Goal: Task Accomplishment & Management: Use online tool/utility

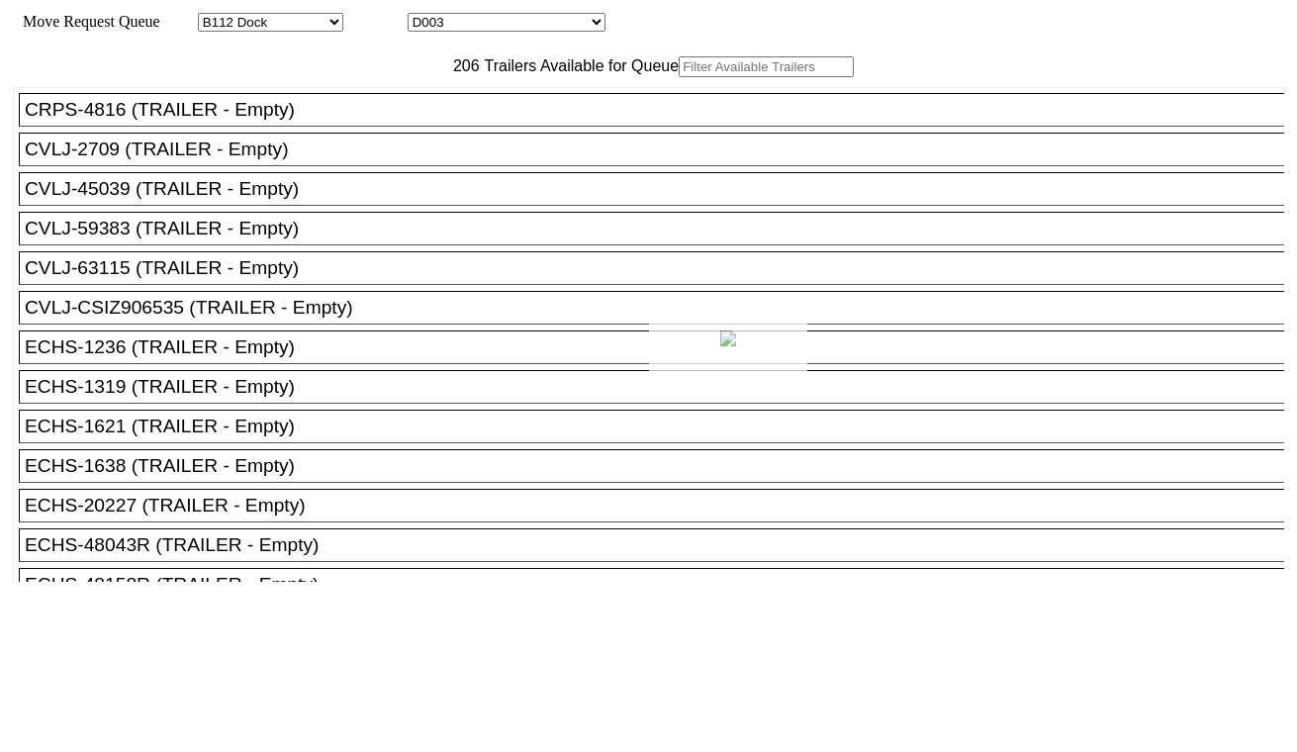
select select "121"
click at [461, 25] on div at bounding box center [648, 376] width 1297 height 752
click at [477, 22] on select "D001 D002 D003 D004 D005 D006 D007 D008 D009 D010 D011 D012 D013 D014 D015 D016…" at bounding box center [507, 22] width 198 height 19
select select "3247"
click at [425, 16] on select "D001 D002 D003 D004 D005 D006 D007 D008 D009 D010 D011 D012 D013 D014 D015 D016…" at bounding box center [507, 22] width 198 height 19
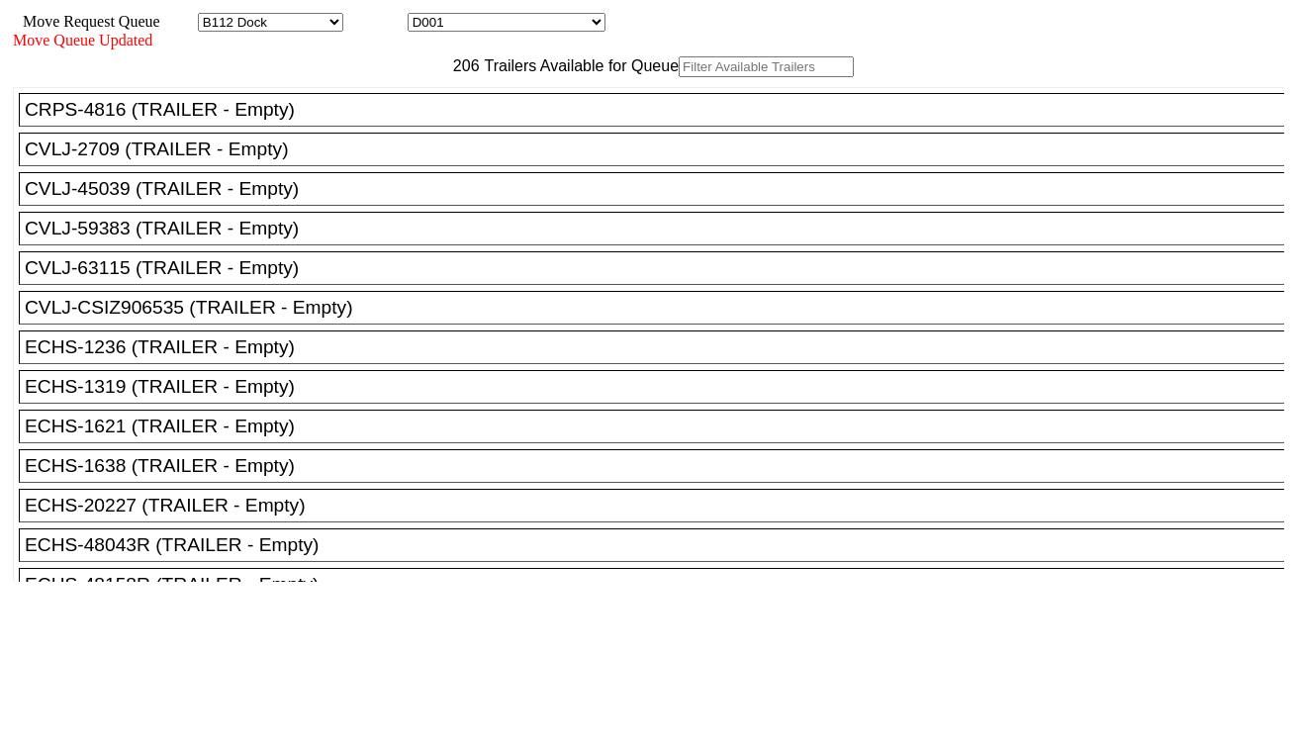
click at [679, 77] on input "text" at bounding box center [766, 66] width 175 height 21
paste input "TCNU1792910"
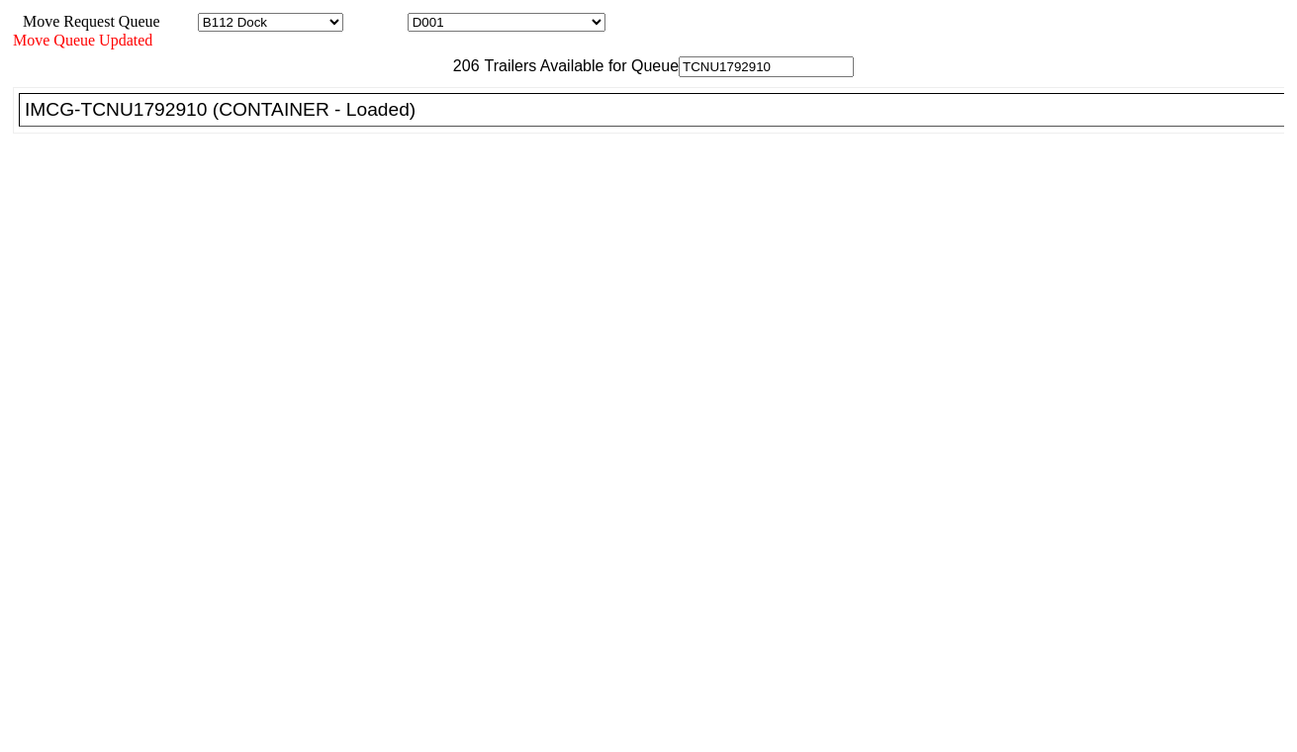
type input "TCNU1792910"
click at [384, 121] on div "IMCG-TCNU1792910 (CONTAINER - Loaded)" at bounding box center [660, 110] width 1271 height 22
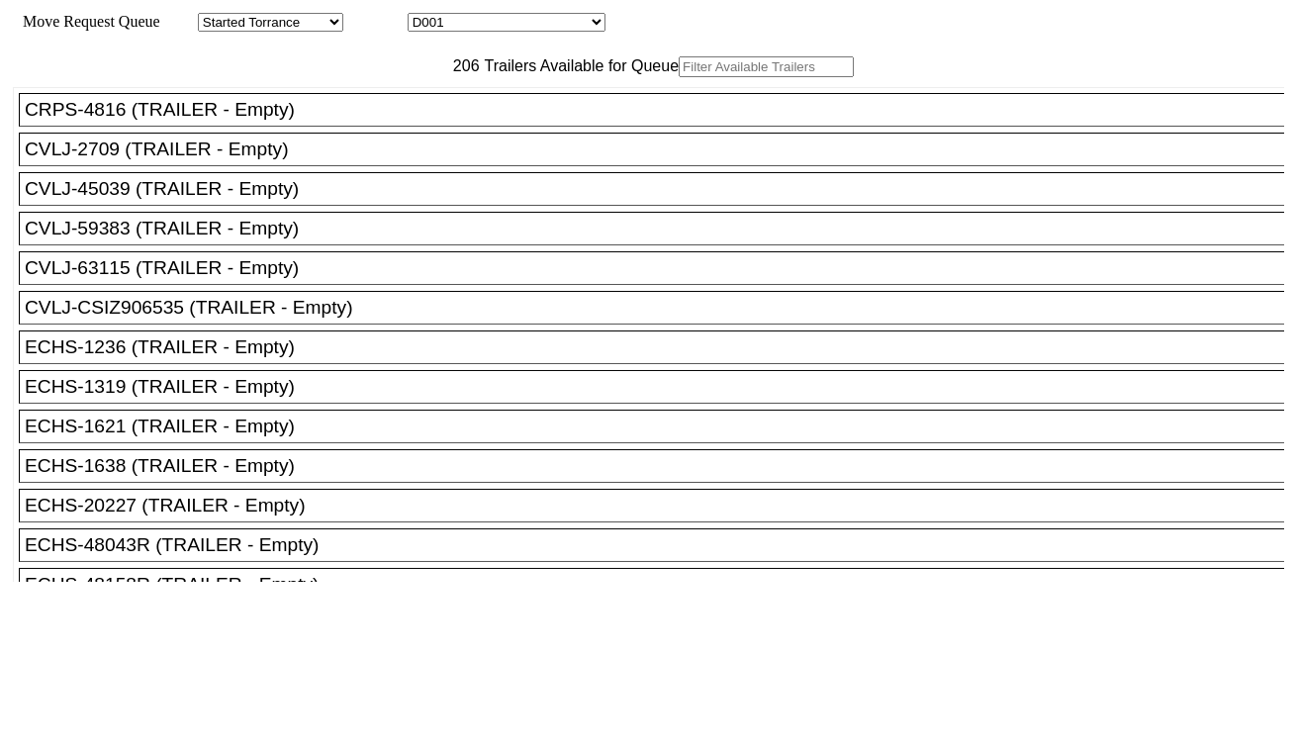
click at [540, 24] on select "D001 D002 D003 D004 D005 D006 D007 D008 D009 D010 D011 D012 D013 D014 D015 D016…" at bounding box center [507, 22] width 198 height 19
select select "3248"
click at [425, 16] on select "D001 D002 D003 D004 D005 D006 D007 D008 D009 D010 D011 D012 D013 D014 D015 D016…" at bounding box center [507, 22] width 198 height 19
click at [679, 77] on input "text" at bounding box center [766, 66] width 175 height 21
paste input "CAIU7723826"
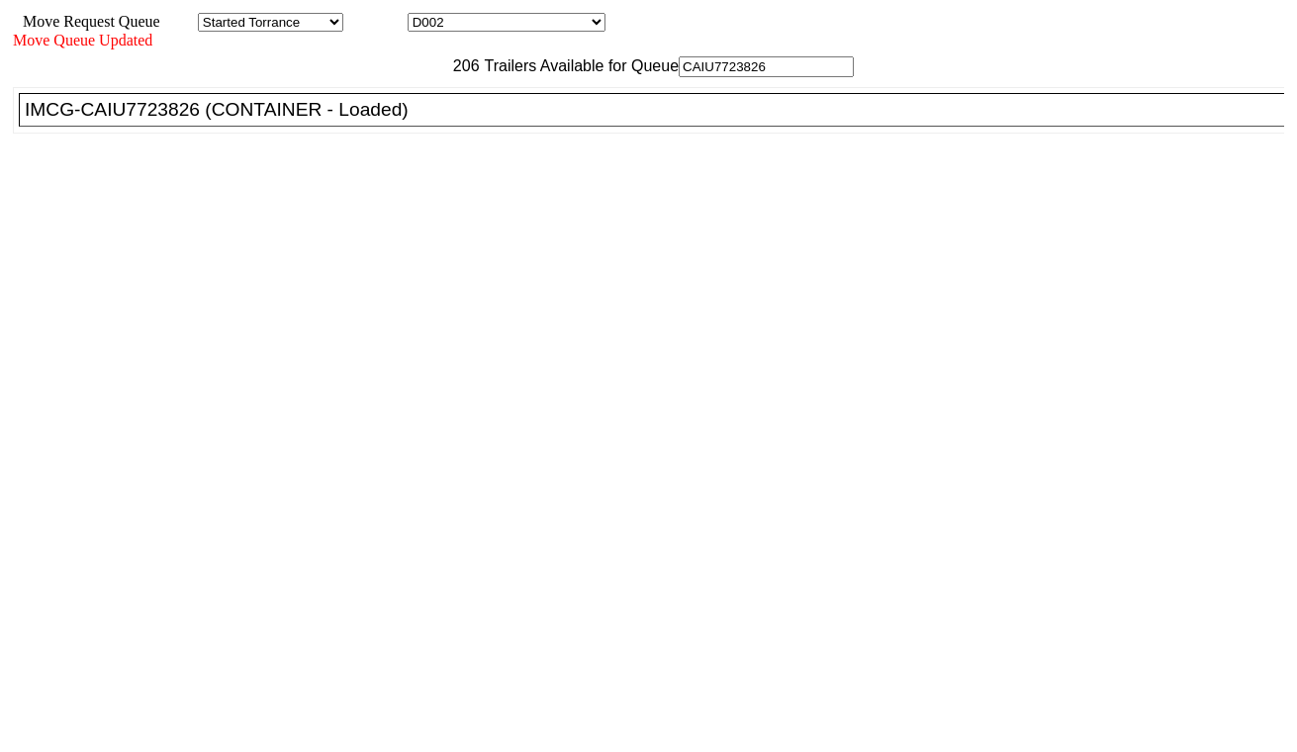
type input "CAIU7723826"
click at [409, 121] on div "IMCG-CAIU7723826 (CONTAINER - Loaded)" at bounding box center [660, 110] width 1271 height 22
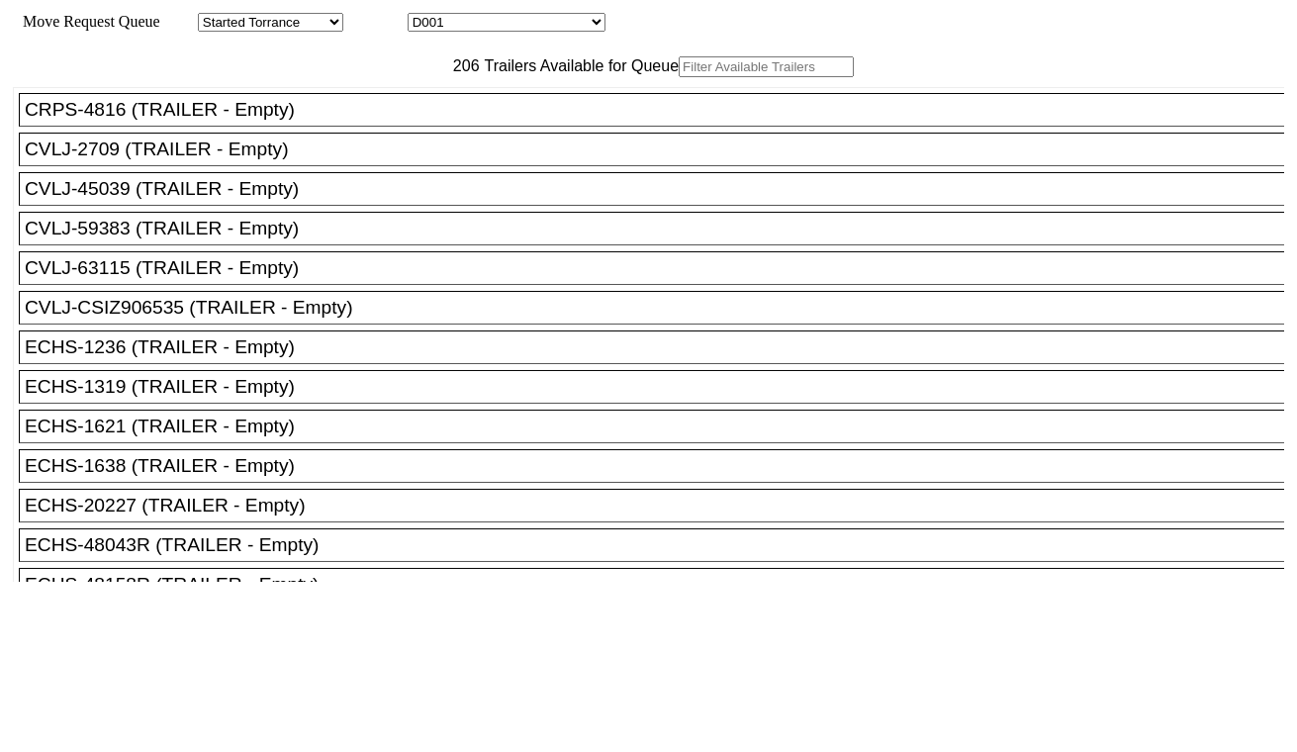
click at [679, 77] on input "text" at bounding box center [766, 66] width 175 height 21
paste input "HLXU8295424"
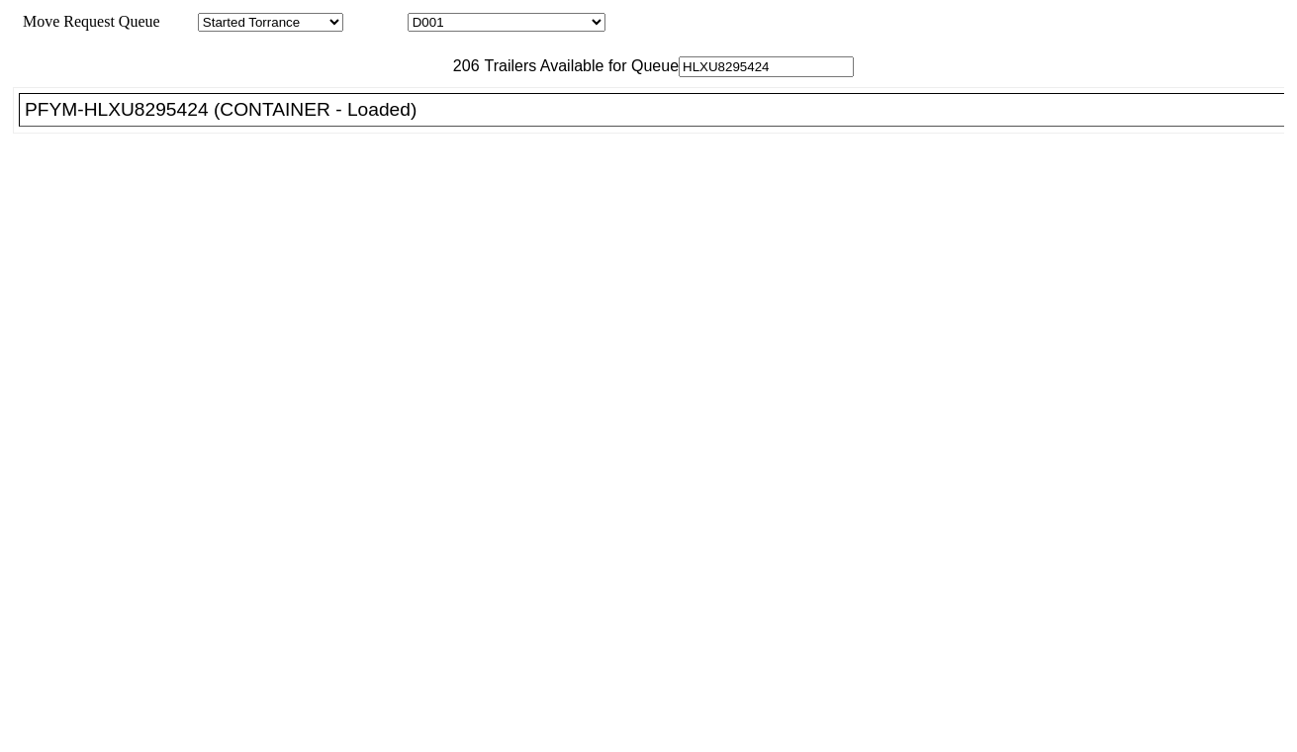
type input "HLXU8295424"
click at [402, 121] on div "PFYM-HLXU8295424 (CONTAINER - Loaded)" at bounding box center [660, 110] width 1271 height 22
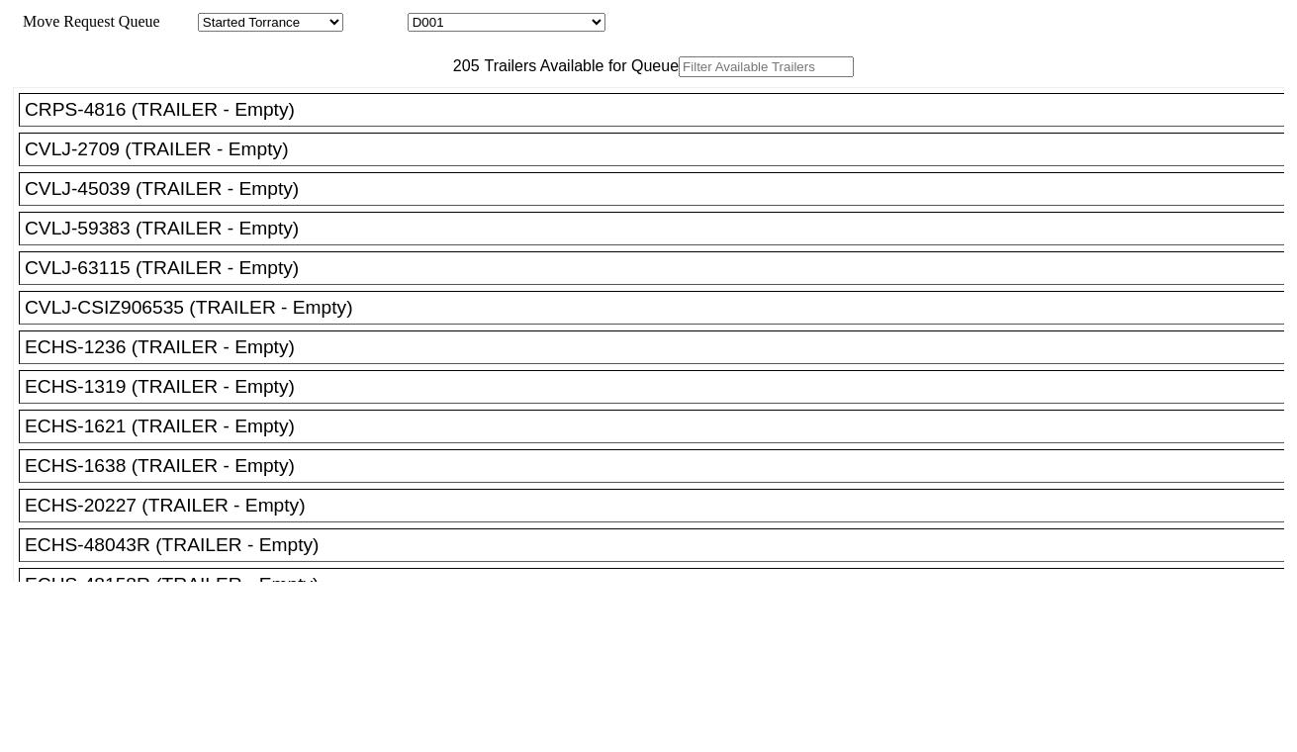
click at [524, 26] on select "D001 D002 D003 D004 D005 D006 D007 D008 D009 D010 D011 D012 D013 D014 D015 D016…" at bounding box center [507, 22] width 198 height 19
select select "3250"
click at [425, 16] on select "D001 D002 D003 D004 D005 D006 D007 D008 D009 D010 D011 D012 D013 D014 D015 D016…" at bounding box center [507, 22] width 198 height 19
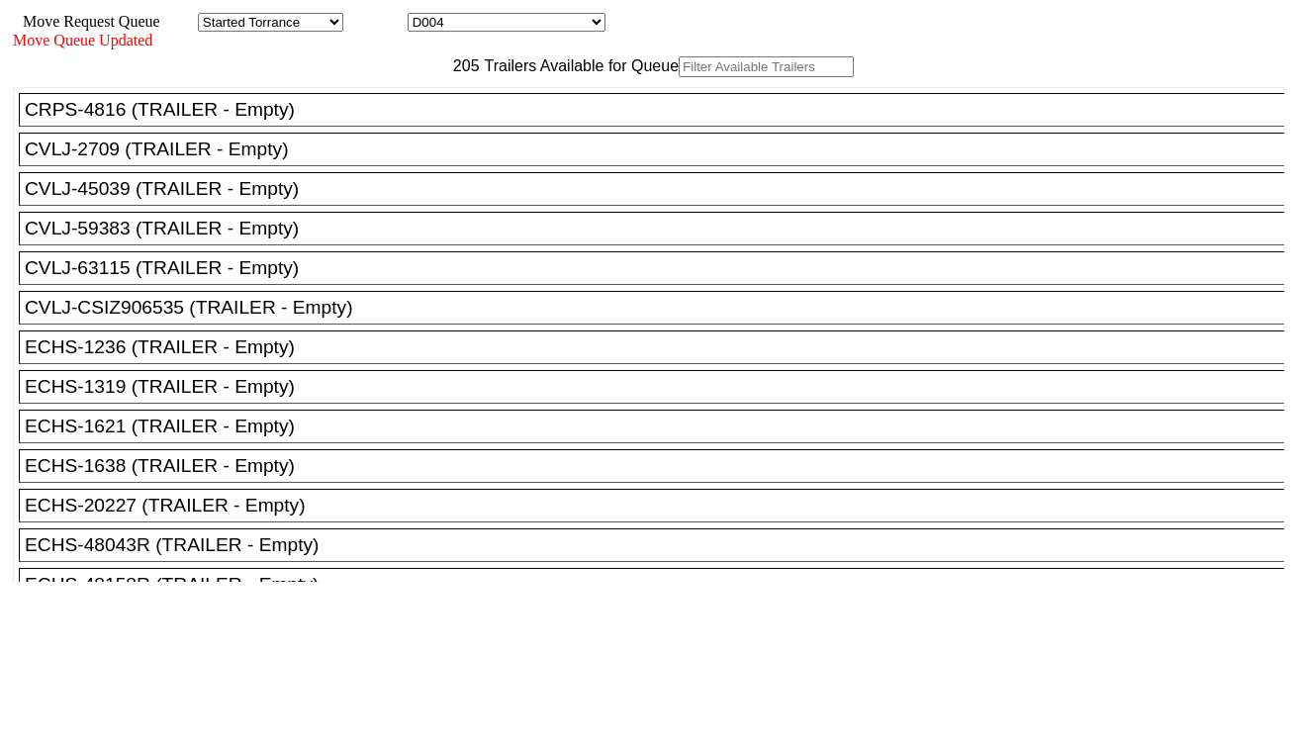
click at [679, 77] on input "text" at bounding box center [766, 66] width 175 height 21
paste input "FANU1387971"
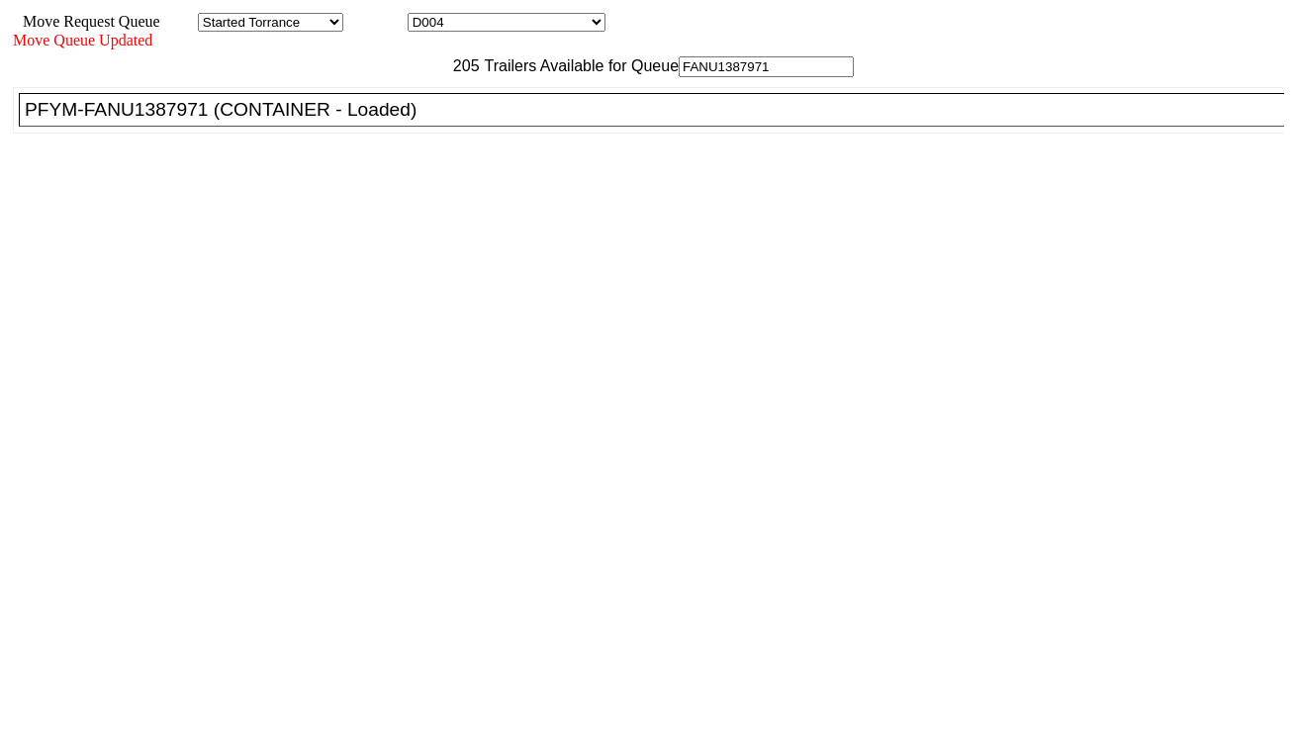
type input "FANU1387971"
click at [397, 121] on div "PFYM-FANU1387971 (CONTAINER - Loaded)" at bounding box center [660, 110] width 1271 height 22
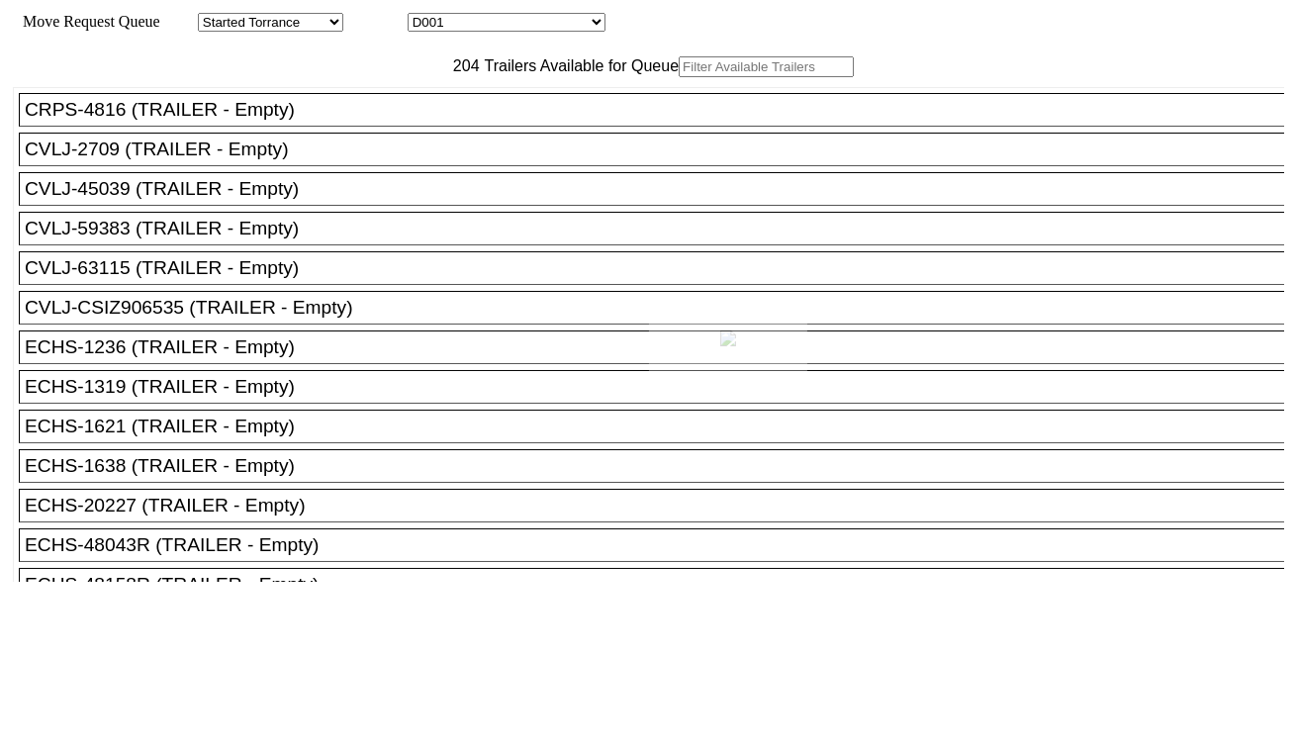
click at [586, 27] on div at bounding box center [648, 376] width 1297 height 752
click at [585, 27] on select "D001 D002 D003 D004 D005 D006 D007 D008 D009 D010 D011 D012 D013 D014 D015 D016…" at bounding box center [507, 22] width 198 height 19
select select "3251"
click at [425, 16] on select "D001 D002 D003 D004 D005 D006 D007 D008 D009 D010 D011 D012 D013 D014 D015 D016…" at bounding box center [507, 22] width 198 height 19
click at [679, 77] on input "text" at bounding box center [766, 66] width 175 height 21
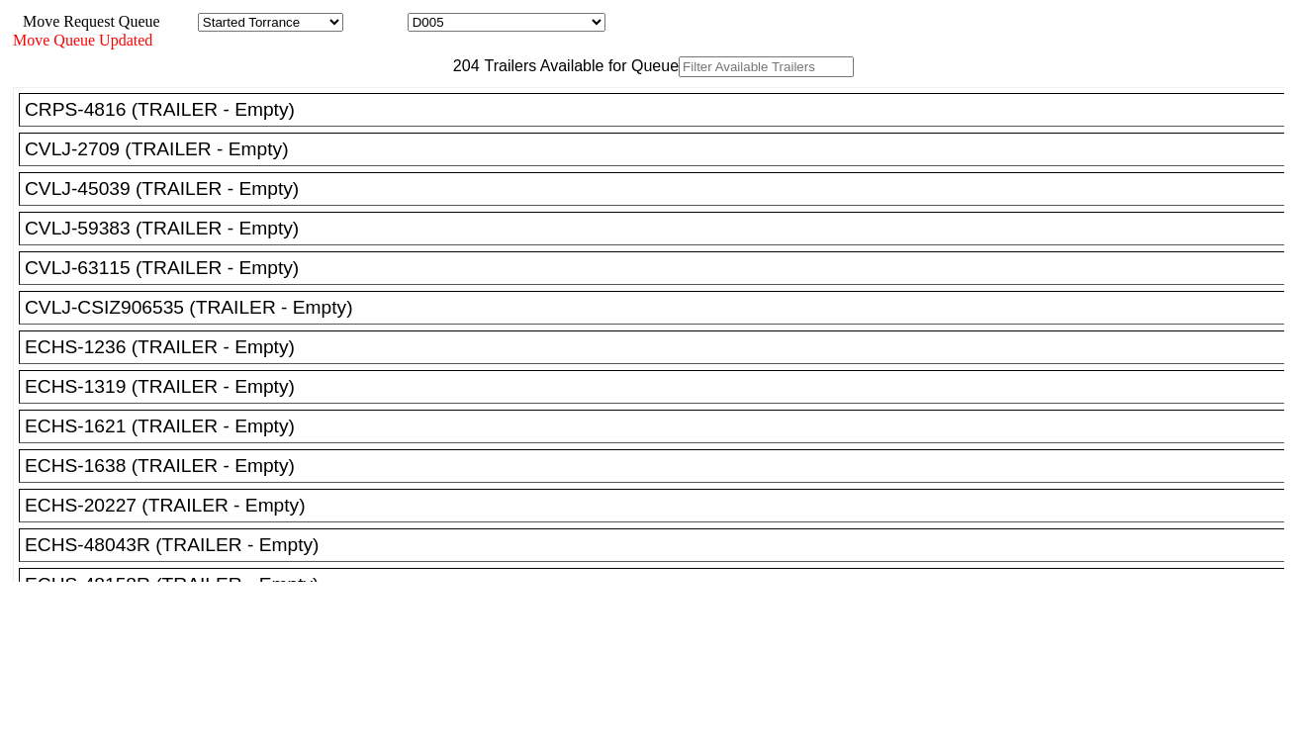
paste input "TXGU4344846"
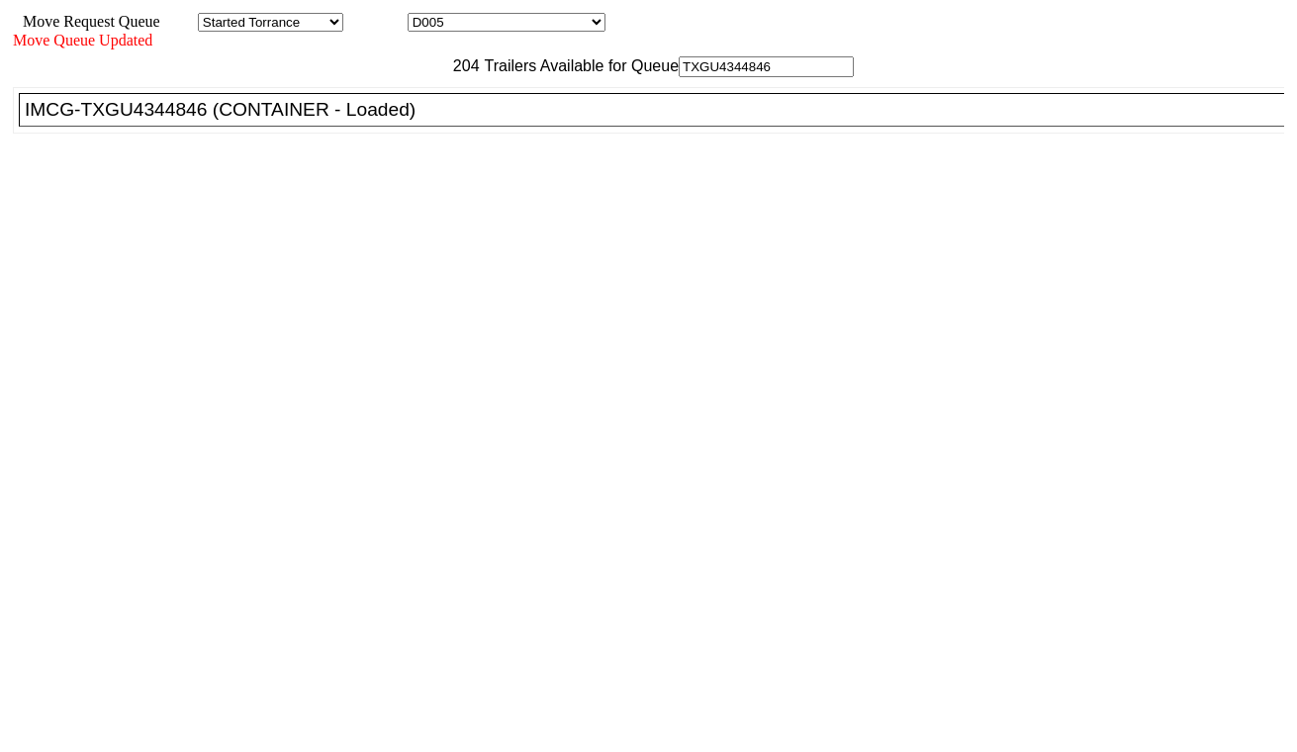
type input "TXGU4344846"
click at [413, 121] on div "IMCG-TXGU4344846 (CONTAINER - Loaded)" at bounding box center [660, 110] width 1271 height 22
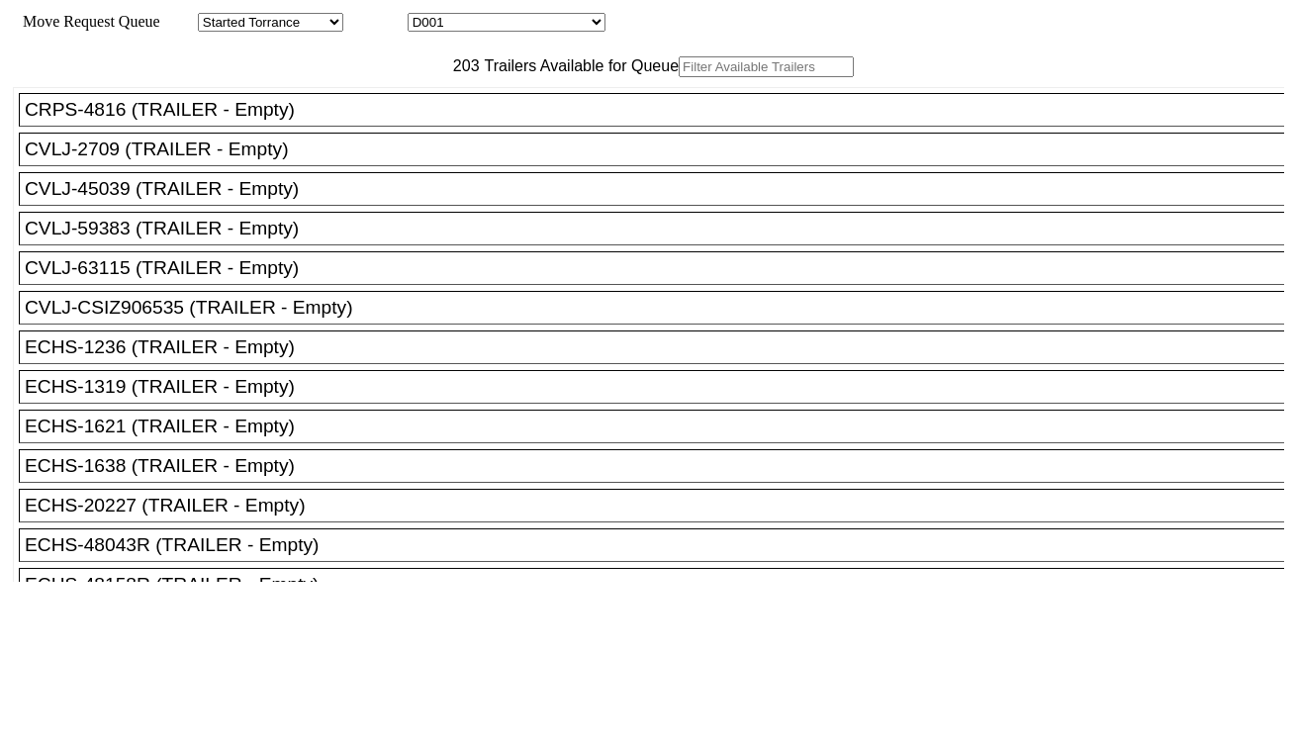
click at [499, 27] on select "D001 D002 D003 D004 D005 D006 D007 D008 D009 D010 D011 D012 D013 D014 D015 D016…" at bounding box center [507, 22] width 198 height 19
select select "3252"
click at [425, 16] on select "D001 D002 D003 D004 D005 D006 D007 D008 D009 D010 D011 D012 D013 D014 D015 D016…" at bounding box center [507, 22] width 198 height 19
click at [679, 77] on input "text" at bounding box center [766, 66] width 175 height 21
paste input "ECMU4735285"
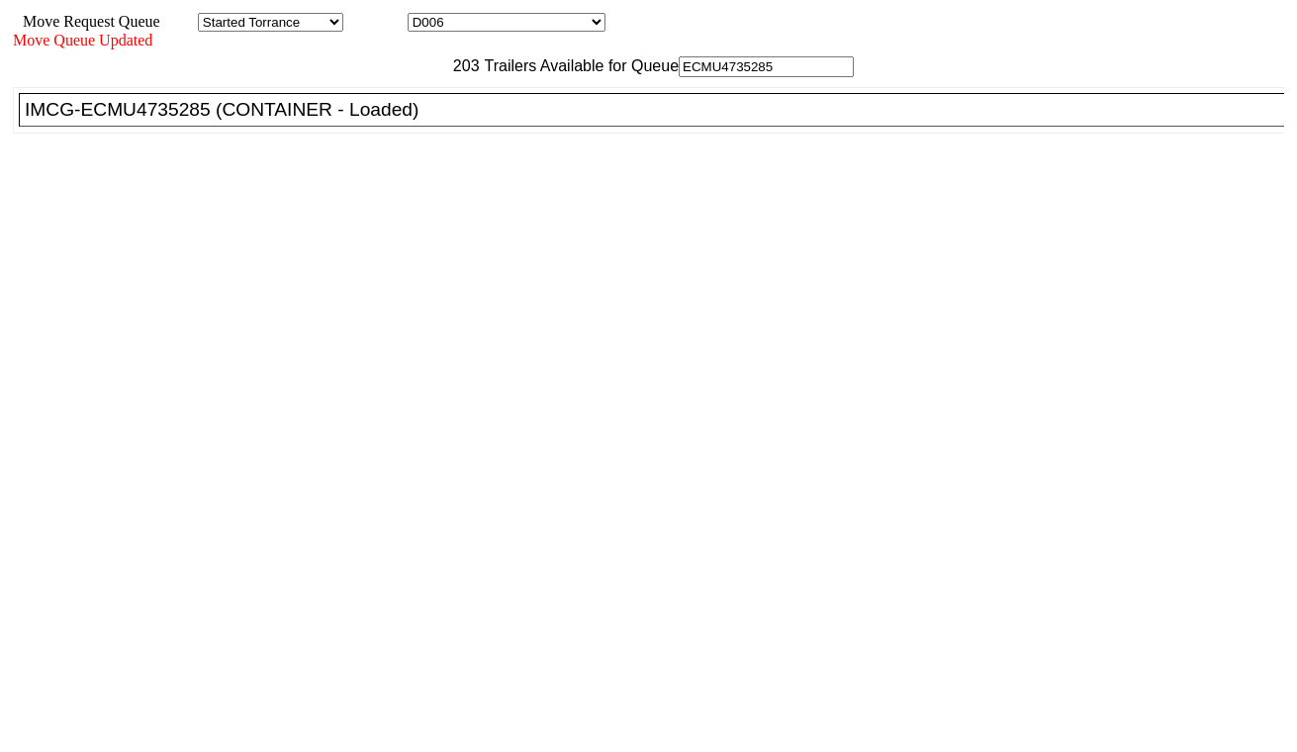
type input "ECMU4735285"
click at [431, 121] on div "IMCG-ECMU4735285 (CONTAINER - Loaded)" at bounding box center [660, 110] width 1271 height 22
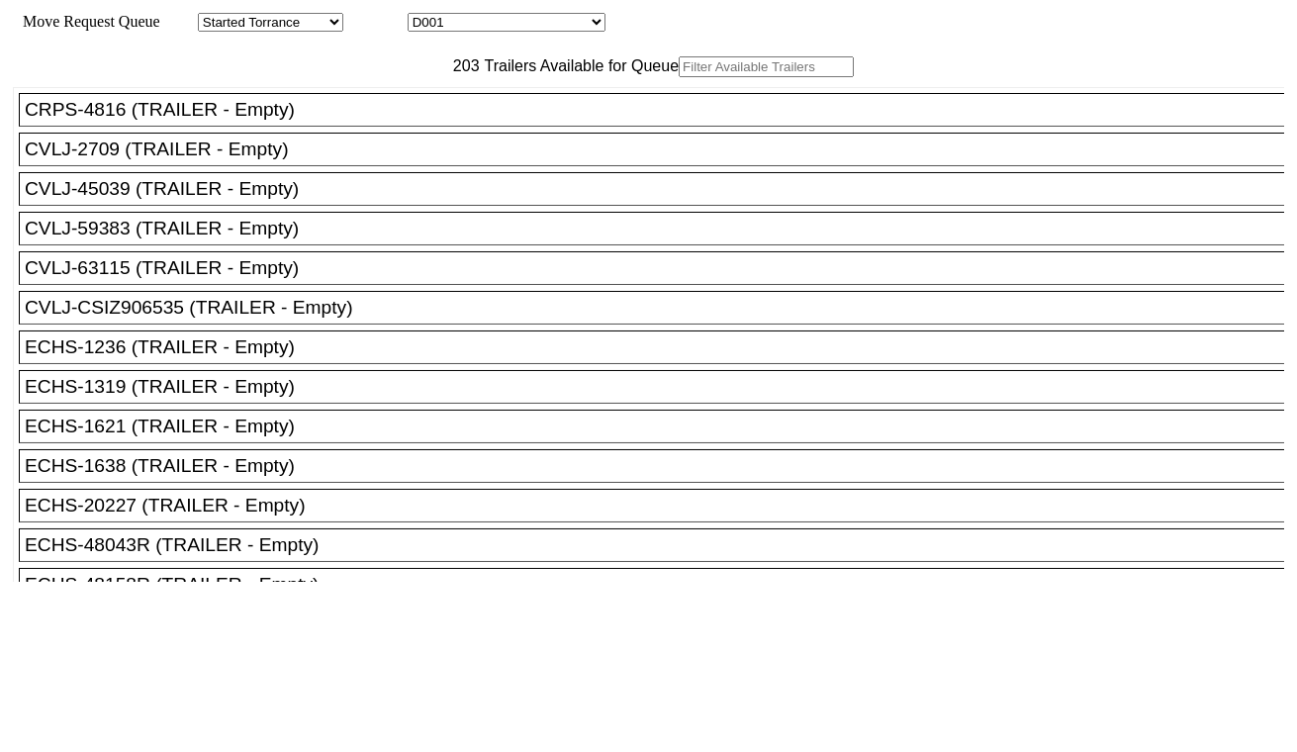
click at [544, 32] on div "Move Request Queue Area Started Torrance Lost Torrance Appt Torrance Bobtail B1…" at bounding box center [648, 22] width 1271 height 19
click at [542, 32] on select "D001 D002 D003 D004 D005 D006 D007 D008 D009 D010 D011 D012 D013 D014 D015 D016…" at bounding box center [507, 22] width 198 height 19
select select "3253"
click at [425, 16] on select "D001 D002 D003 D004 D005 D006 D007 D008 D009 D010 D011 D012 D013 D014 D015 D016…" at bounding box center [507, 22] width 198 height 19
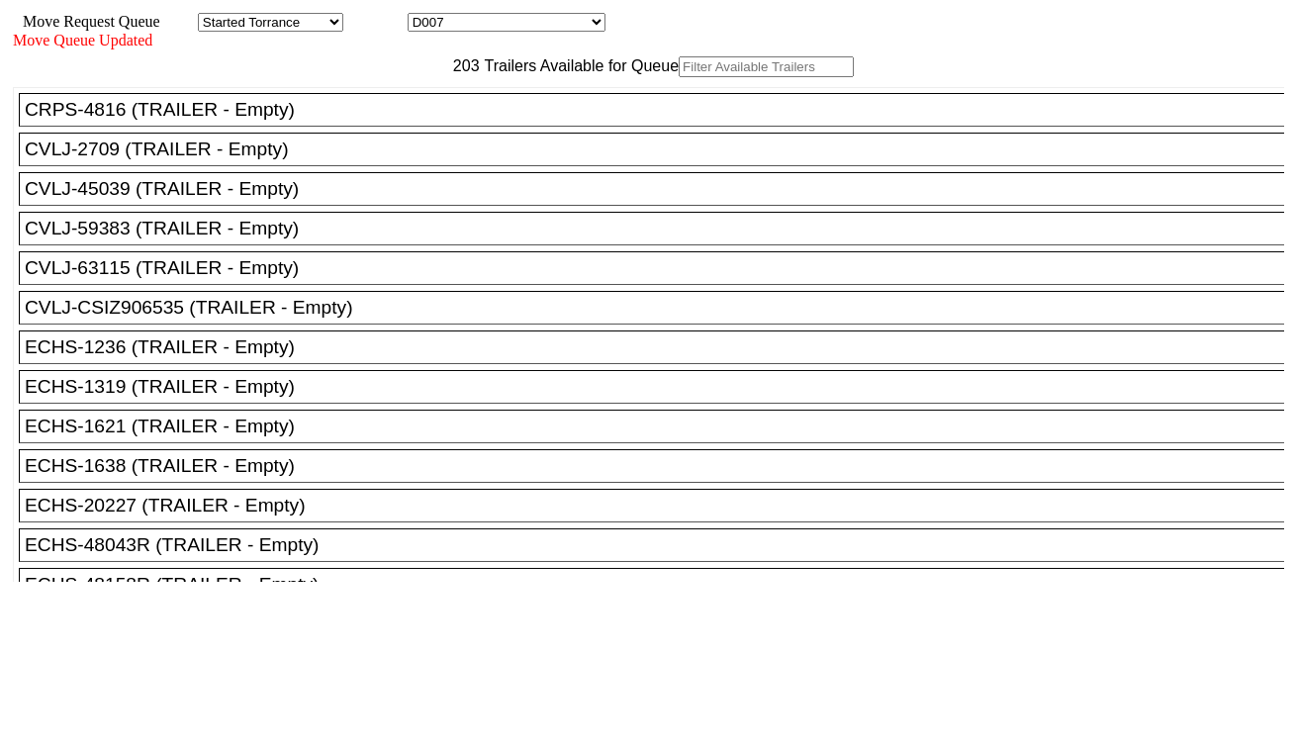
click at [679, 77] on input "text" at bounding box center [766, 66] width 175 height 21
paste input "MSNU5107603"
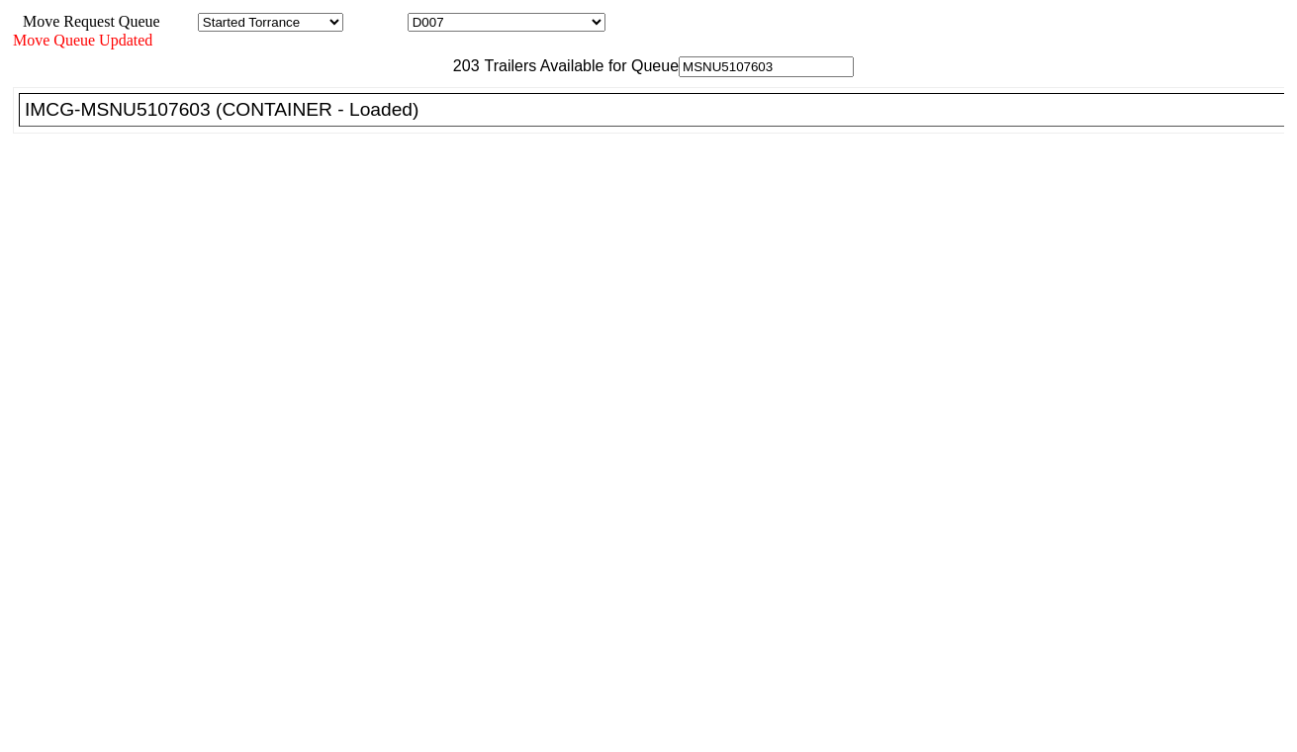
type input "MSNU5107603"
click at [419, 121] on div "IMCG-MSNU5107603 (CONTAINER - Loaded)" at bounding box center [660, 110] width 1271 height 22
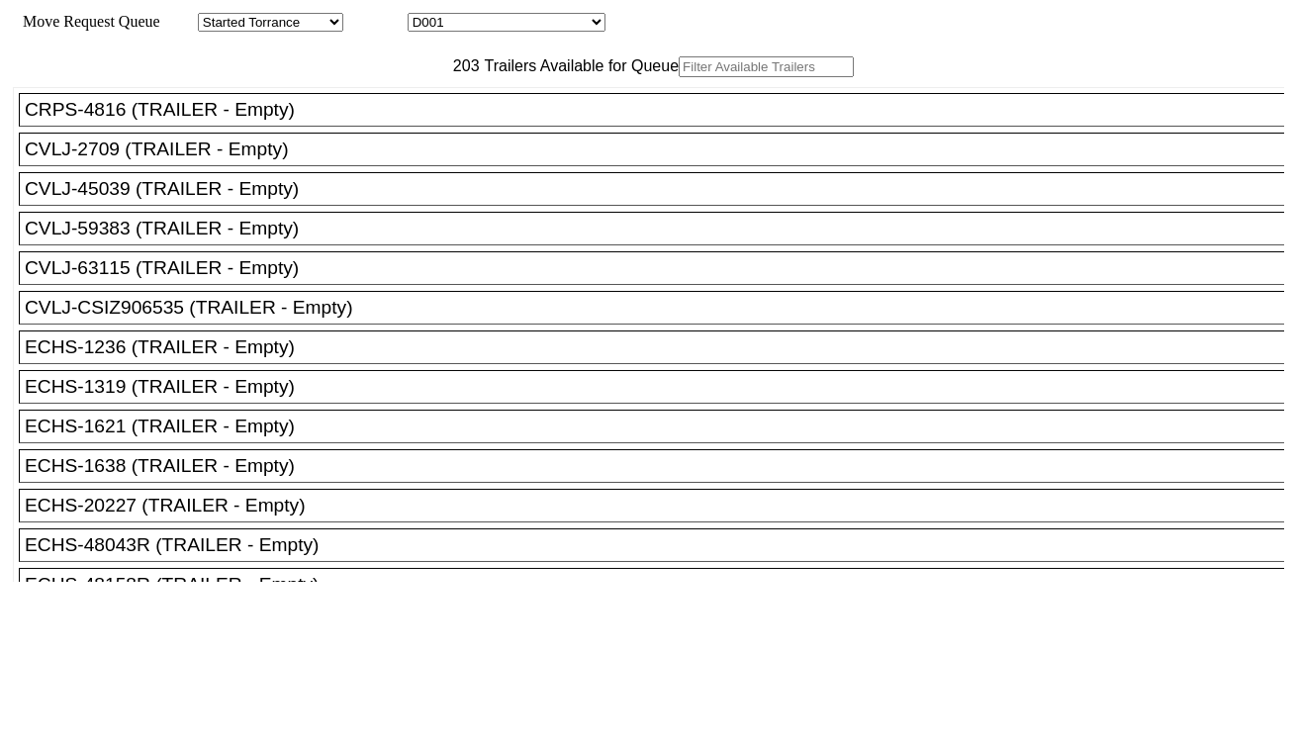
click at [546, 31] on select "D001 D002 D003 D004 D005 D006 D007 D008 D009 D010 D011 D012 D013 D014 D015 D016…" at bounding box center [507, 22] width 198 height 19
select select "3254"
click at [425, 16] on select "D001 D002 D003 D004 D005 D006 D007 D008 D009 D010 D011 D012 D013 D014 D015 D016…" at bounding box center [507, 22] width 198 height 19
click at [679, 77] on input "text" at bounding box center [766, 66] width 175 height 21
paste input "HAMU1371145"
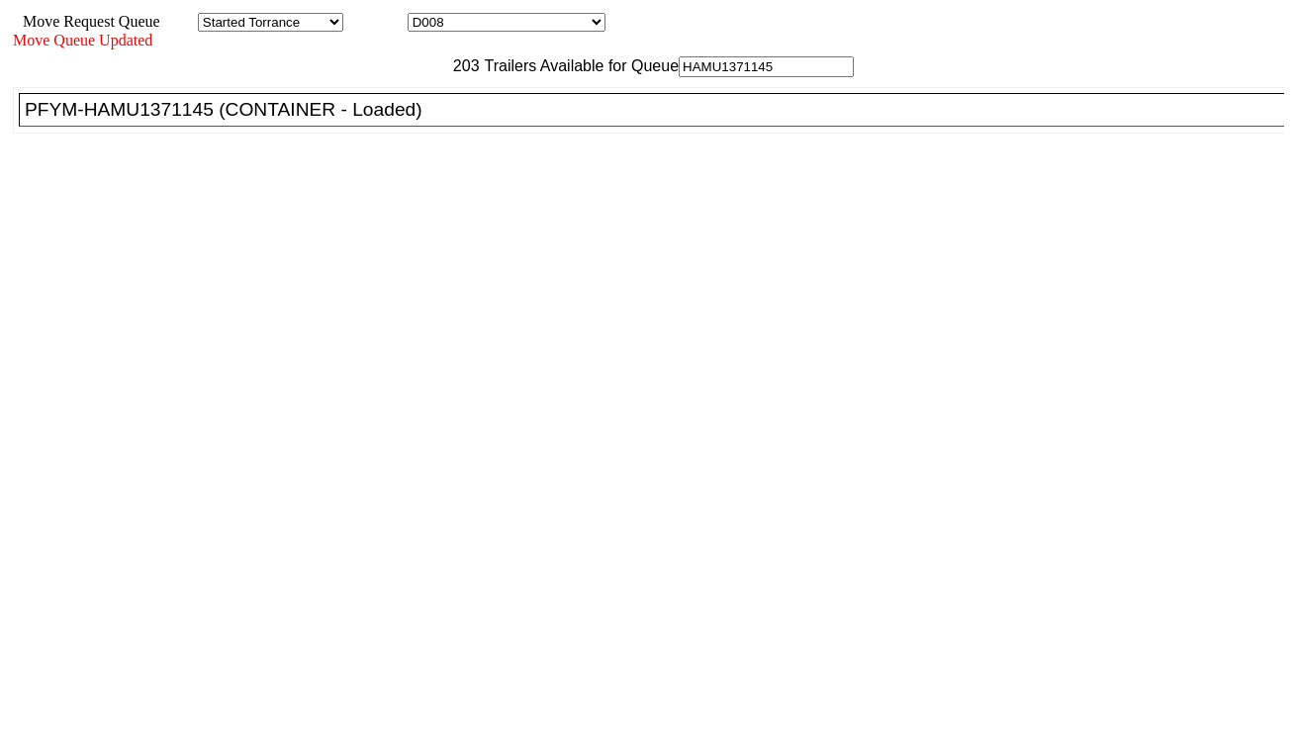
type input "HAMU1371145"
click at [392, 127] on li "PFYM-HAMU1371145 (CONTAINER - Loaded)" at bounding box center [660, 110] width 1283 height 34
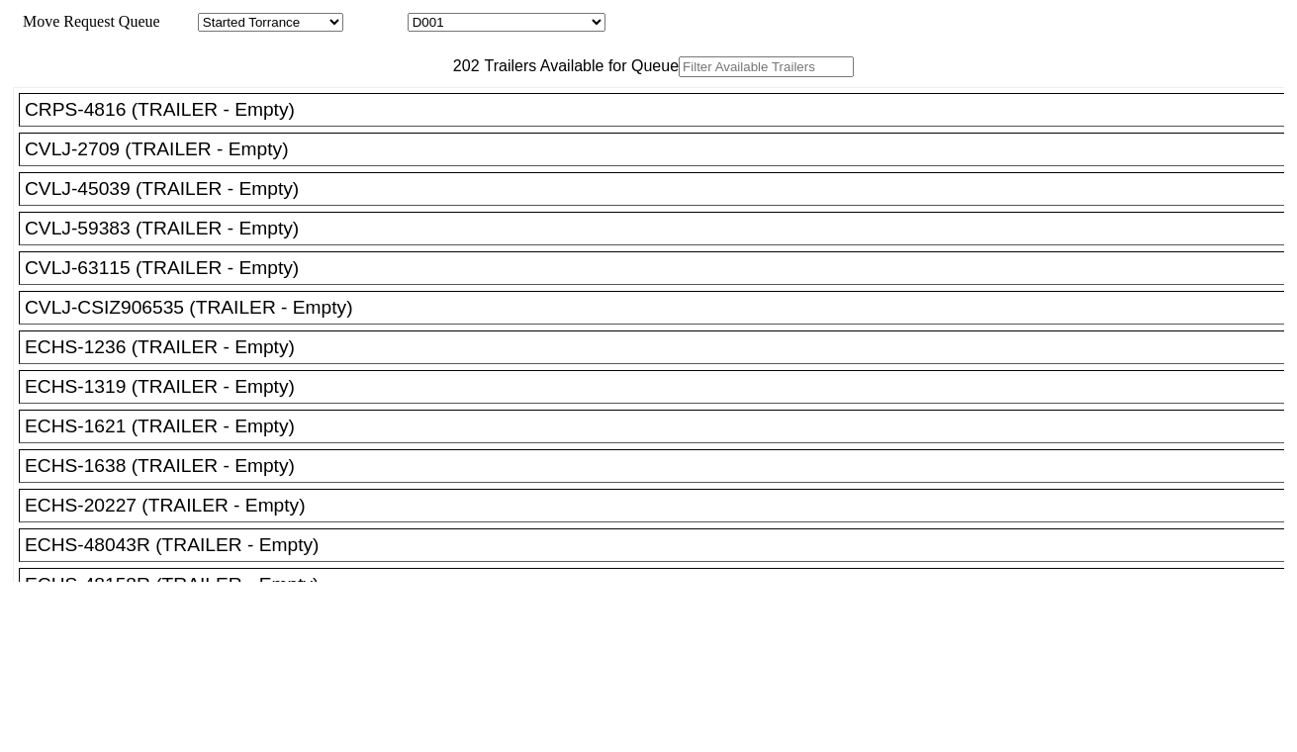
click at [514, 32] on select "D001 D002 D003 D004 D005 D006 D007 D008 D009 D010 D011 D012 D013 D014 D015 D016…" at bounding box center [507, 22] width 198 height 19
select select "3255"
click at [425, 16] on select "D001 D002 D003 D004 D005 D006 D007 D008 D009 D010 D011 D012 D013 D014 D015 D016…" at bounding box center [507, 22] width 198 height 19
click at [679, 77] on input "text" at bounding box center [766, 66] width 175 height 21
paste input "TCLU4691969"
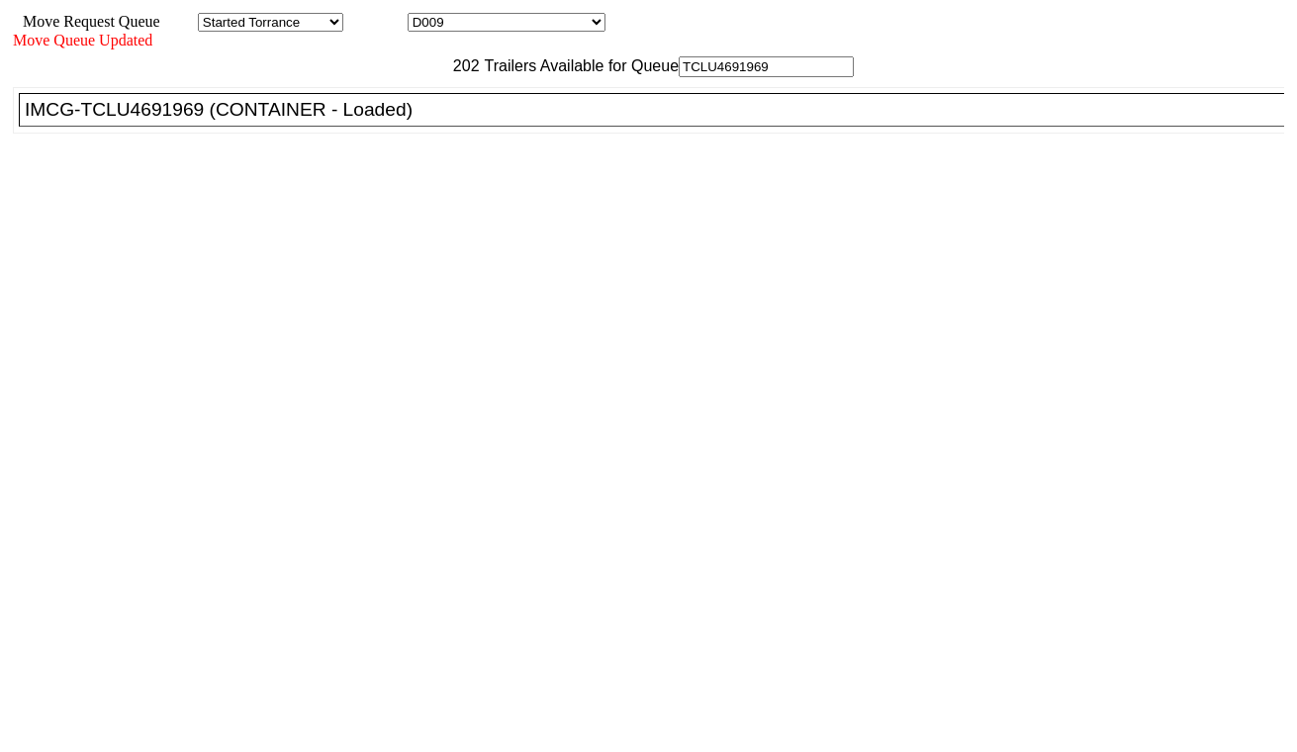
type input "TCLU4691969"
click at [404, 121] on div "IMCG-TCLU4691969 (CONTAINER - Loaded)" at bounding box center [660, 110] width 1271 height 22
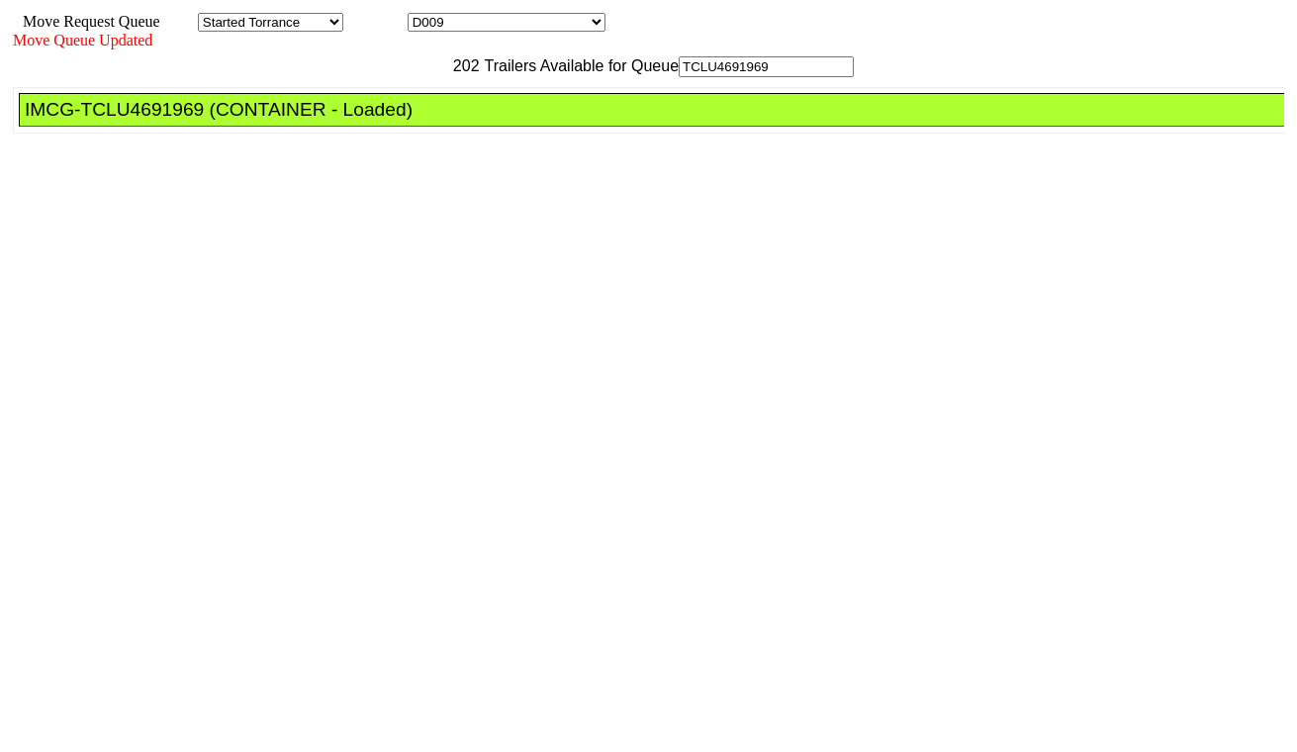
drag, startPoint x: 617, startPoint y: 265, endPoint x: 606, endPoint y: 265, distance: 10.9
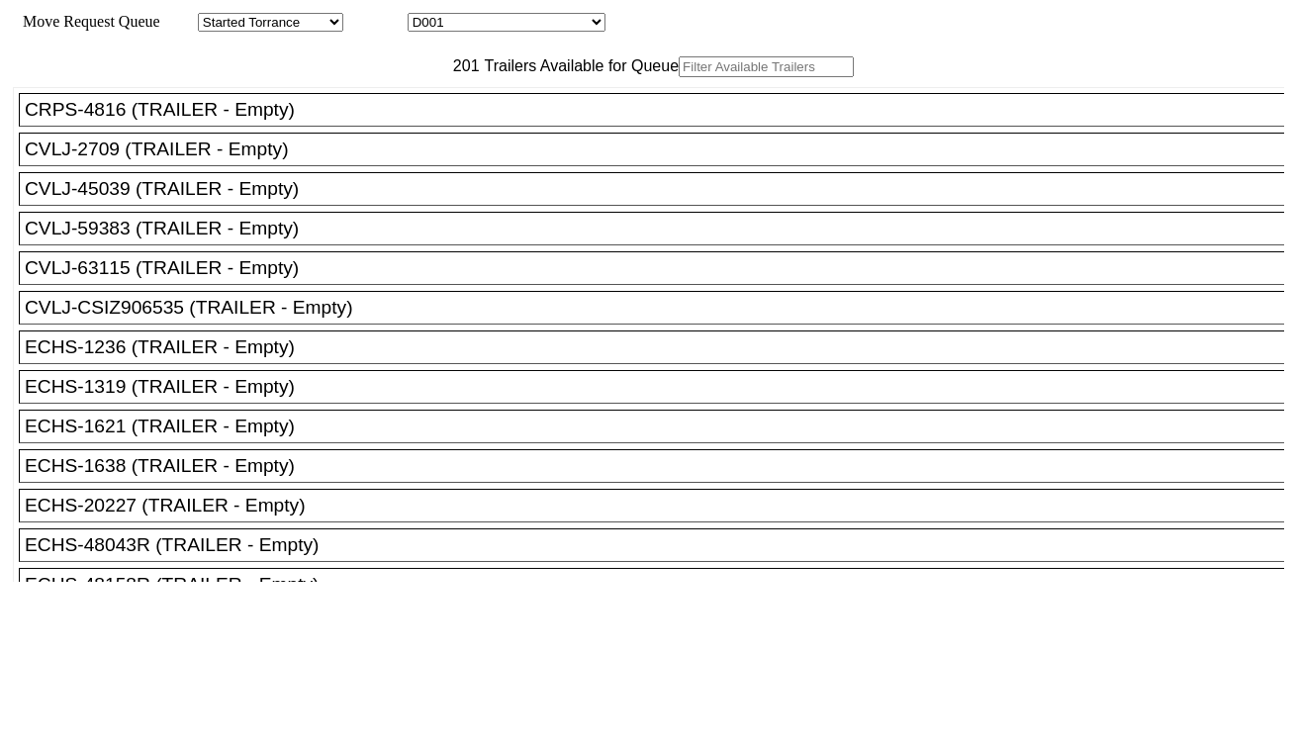
click at [549, 26] on select "D001 D002 D003 D004 D005 D006 D007 D008 D009 D010 D011 D012 D013 D014 D015 D016…" at bounding box center [507, 22] width 198 height 19
select select "3256"
click at [425, 16] on select "D001 D002 D003 D004 D005 D006 D007 D008 D009 D010 D011 D012 D013 D014 D015 D016…" at bounding box center [507, 22] width 198 height 19
click at [679, 77] on input "text" at bounding box center [766, 66] width 175 height 21
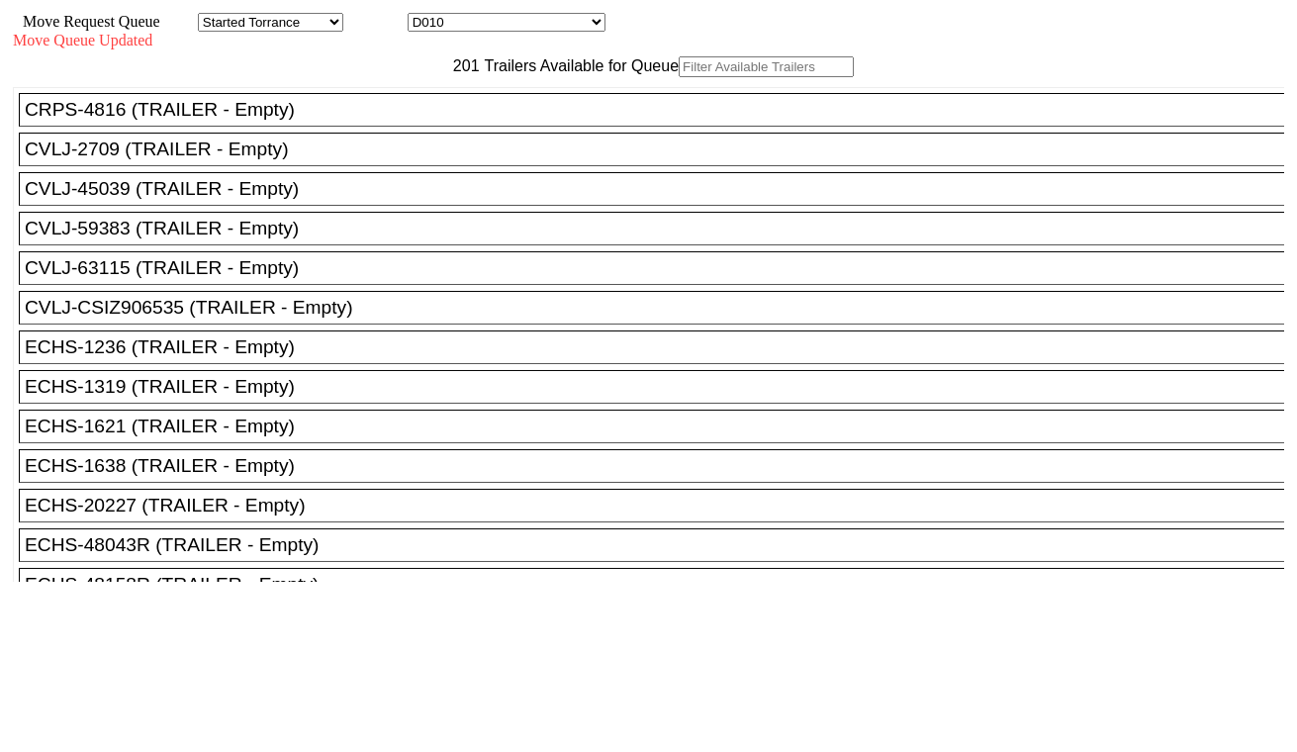
click at [679, 77] on input "text" at bounding box center [766, 66] width 175 height 21
paste input "TCKU7492330"
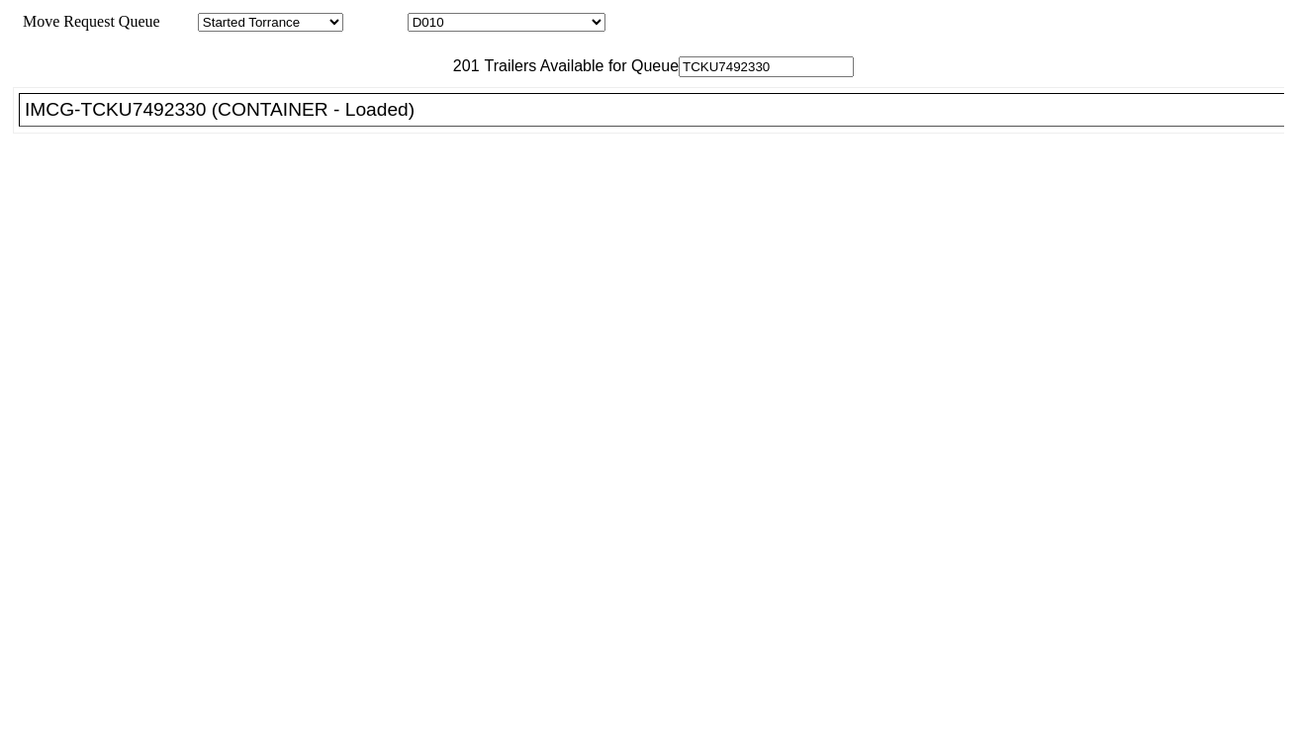
type input "TCKU7492330"
click at [376, 121] on div "IMCG-TCKU7492330 (CONTAINER - Loaded)" at bounding box center [660, 110] width 1271 height 22
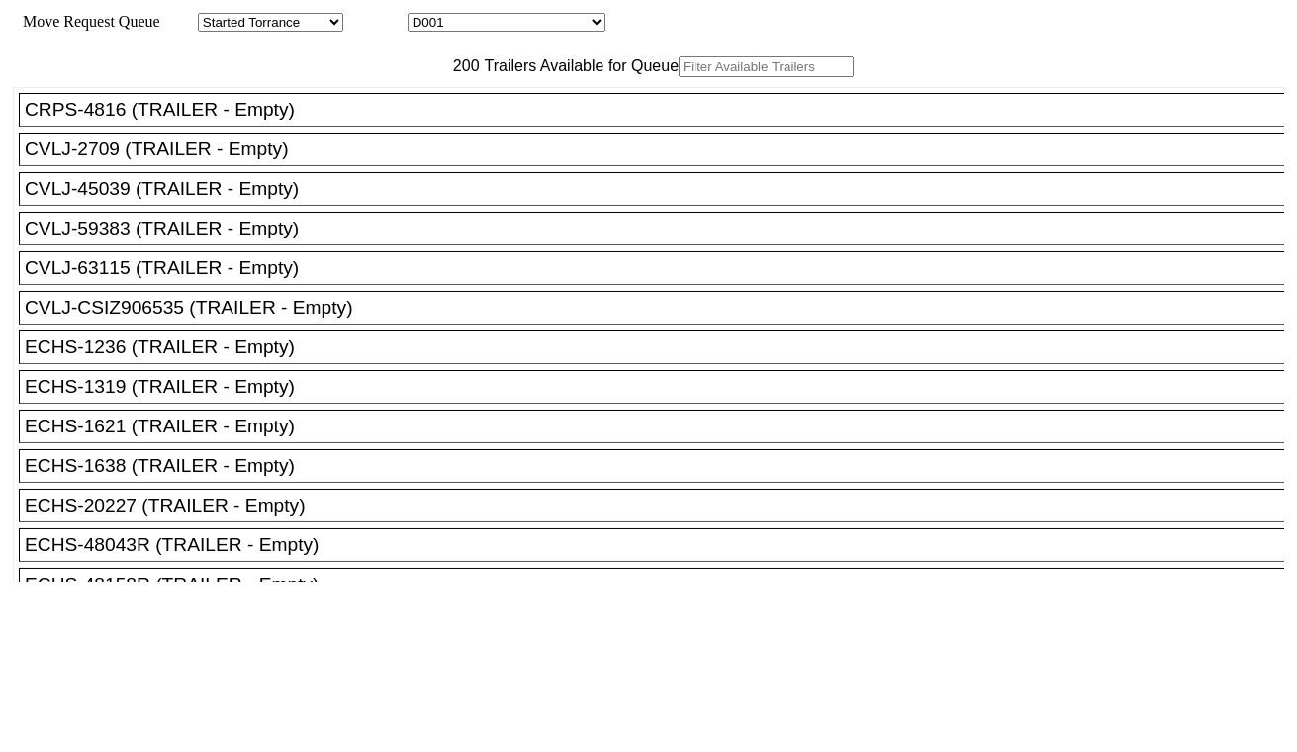
click at [521, 28] on select "D001 D002 D003 D004 D005 D006 D007 D008 D009 D010 D011 D012 D013 D014 D015 D016…" at bounding box center [507, 22] width 198 height 19
select select "3257"
click at [425, 16] on select "D001 D002 D003 D004 D005 D006 D007 D008 D009 D010 D011 D012 D013 D014 D015 D016…" at bounding box center [507, 22] width 198 height 19
click at [679, 77] on input "text" at bounding box center [766, 66] width 175 height 21
paste input "SELU4258247"
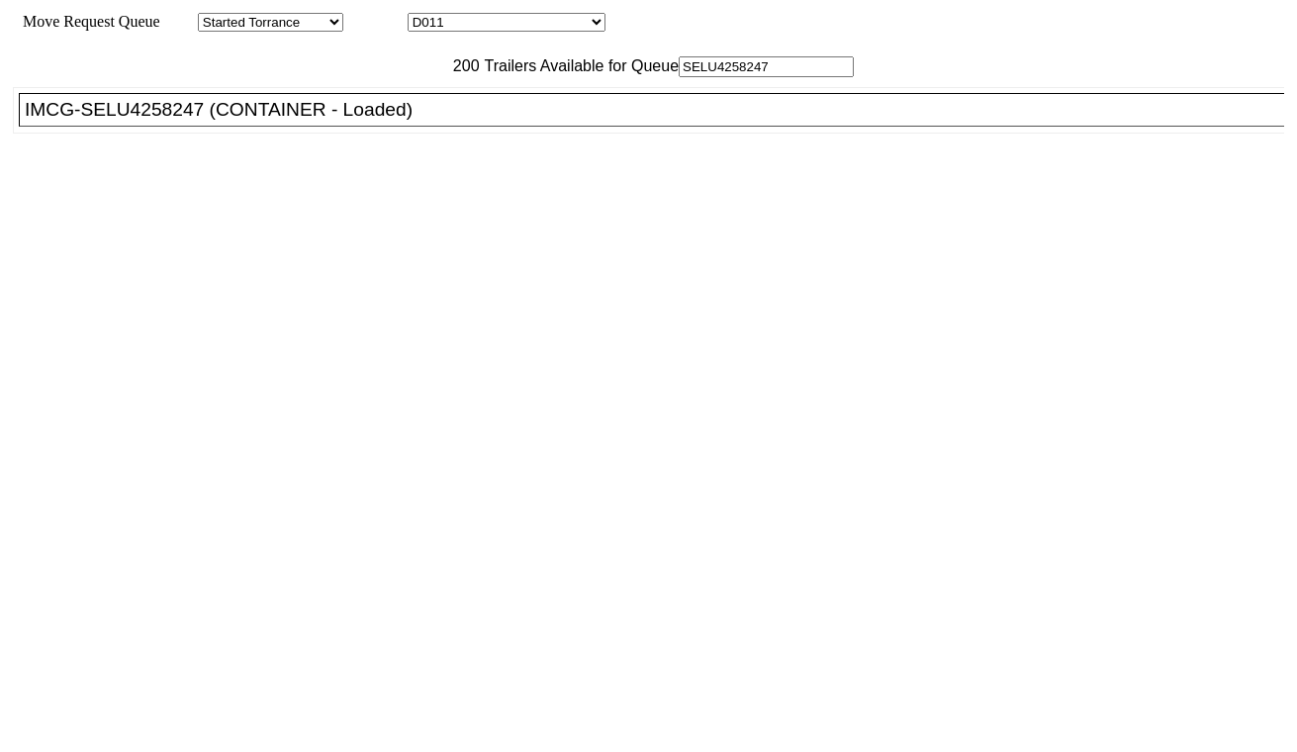
type input "SELU4258247"
click at [438, 121] on div "IMCG-SELU4258247 (CONTAINER - Loaded)" at bounding box center [660, 110] width 1271 height 22
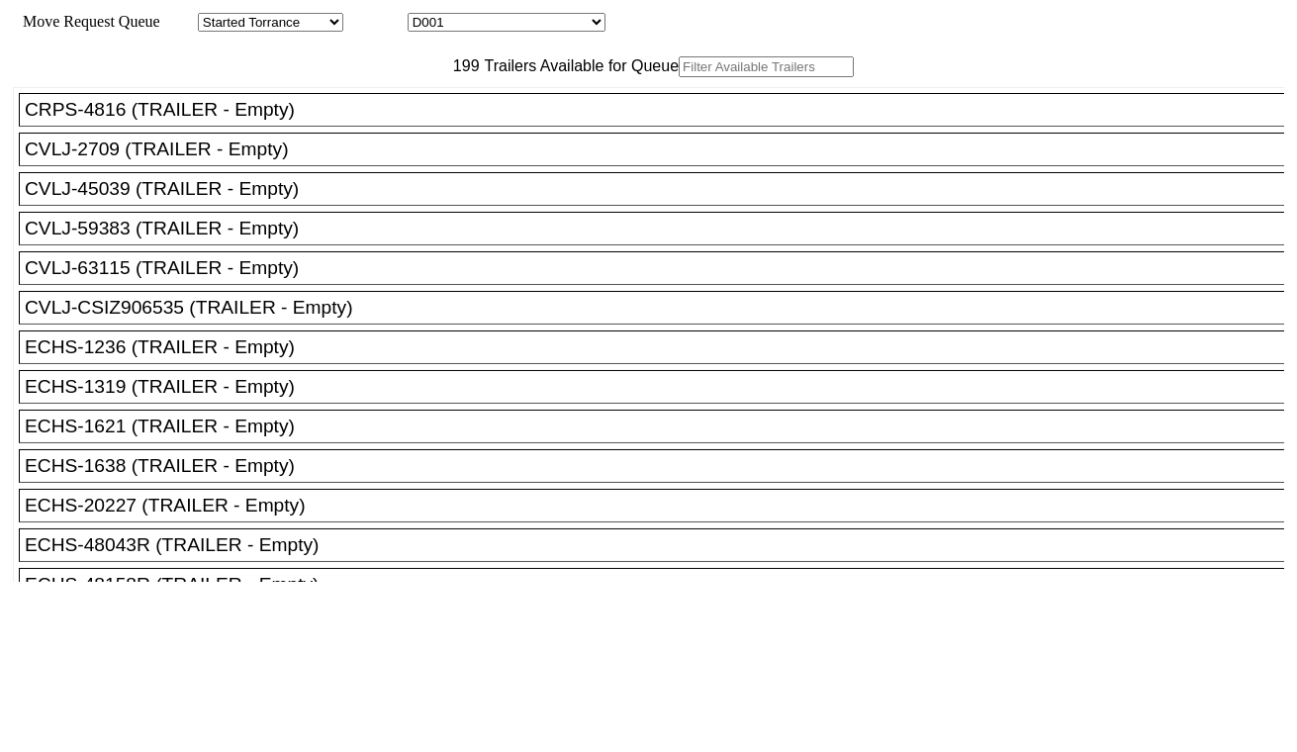
click at [542, 32] on select "D001 D002 D003 D004 D005 D006 D007 D008 D009 D010 D011 D012 D013 D014 D015 D016…" at bounding box center [507, 22] width 198 height 19
select select "3258"
click at [425, 16] on select "D001 D002 D003 D004 D005 D006 D007 D008 D009 D010 D011 D012 D013 D014 D015 D016…" at bounding box center [507, 22] width 198 height 19
click at [679, 77] on input "text" at bounding box center [766, 66] width 175 height 21
paste input "CAIU4817161"
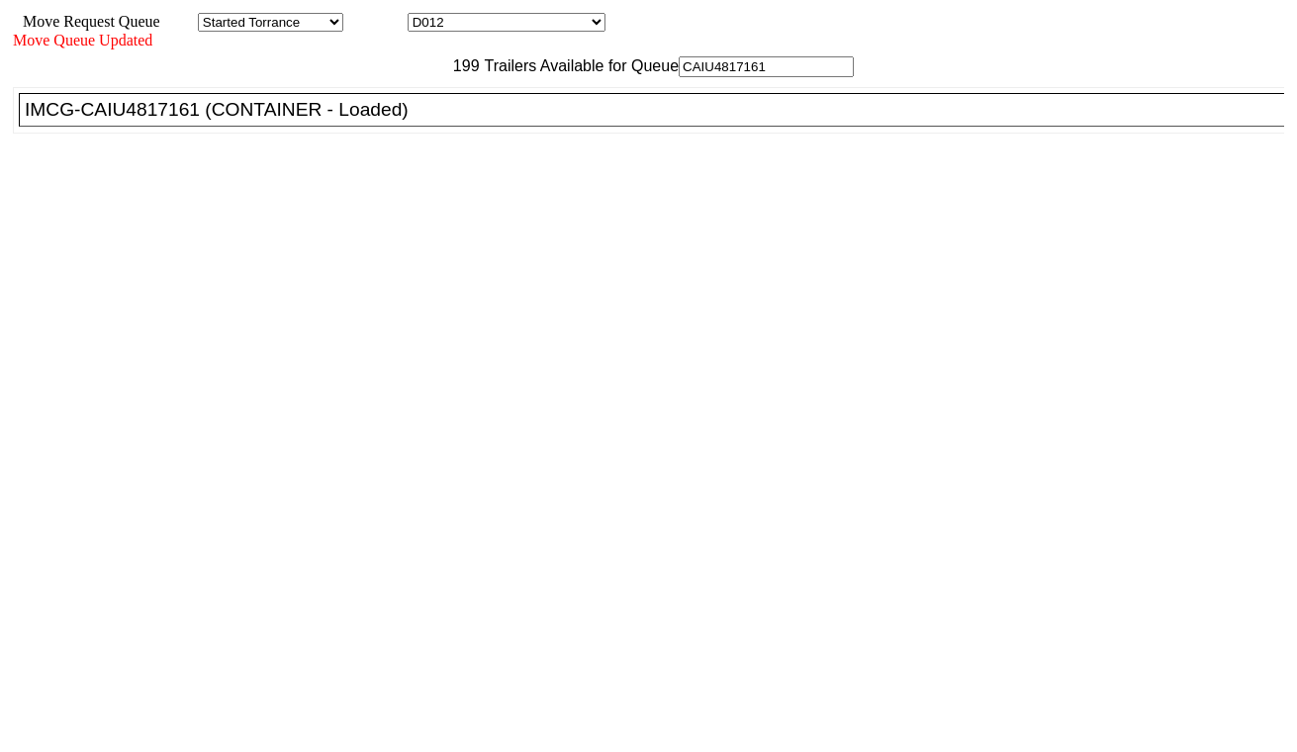
type input "CAIU4817161"
click at [415, 121] on div "IMCG-CAIU4817161 (CONTAINER - Loaded)" at bounding box center [660, 110] width 1271 height 22
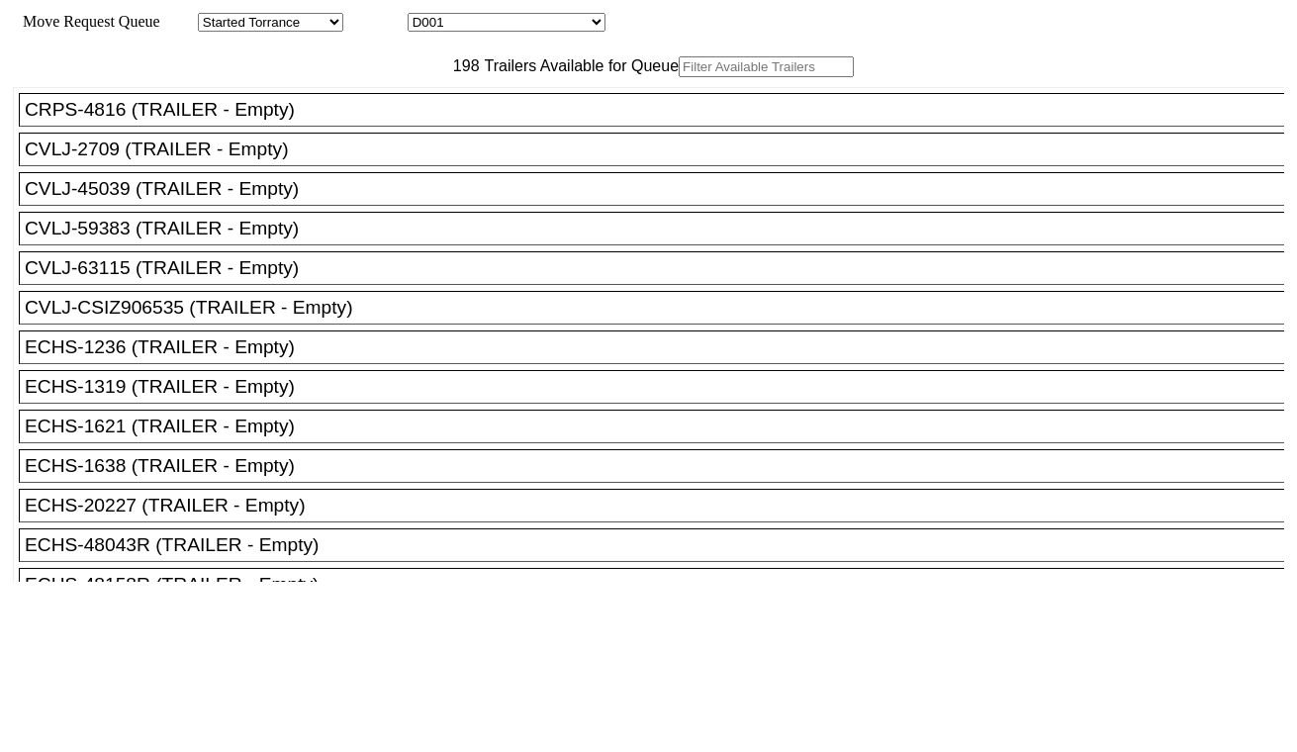
click at [531, 28] on select "D001 D002 D003 D004 D005 D006 D007 D008 D009 D010 D011 D012 D013 D014 D015 D016…" at bounding box center [507, 22] width 198 height 19
select select "3259"
click at [425, 16] on select "D001 D002 D003 D004 D005 D006 D007 D008 D009 D010 D011 D012 D013 D014 D015 D016…" at bounding box center [507, 22] width 198 height 19
click at [679, 77] on input "text" at bounding box center [766, 66] width 175 height 21
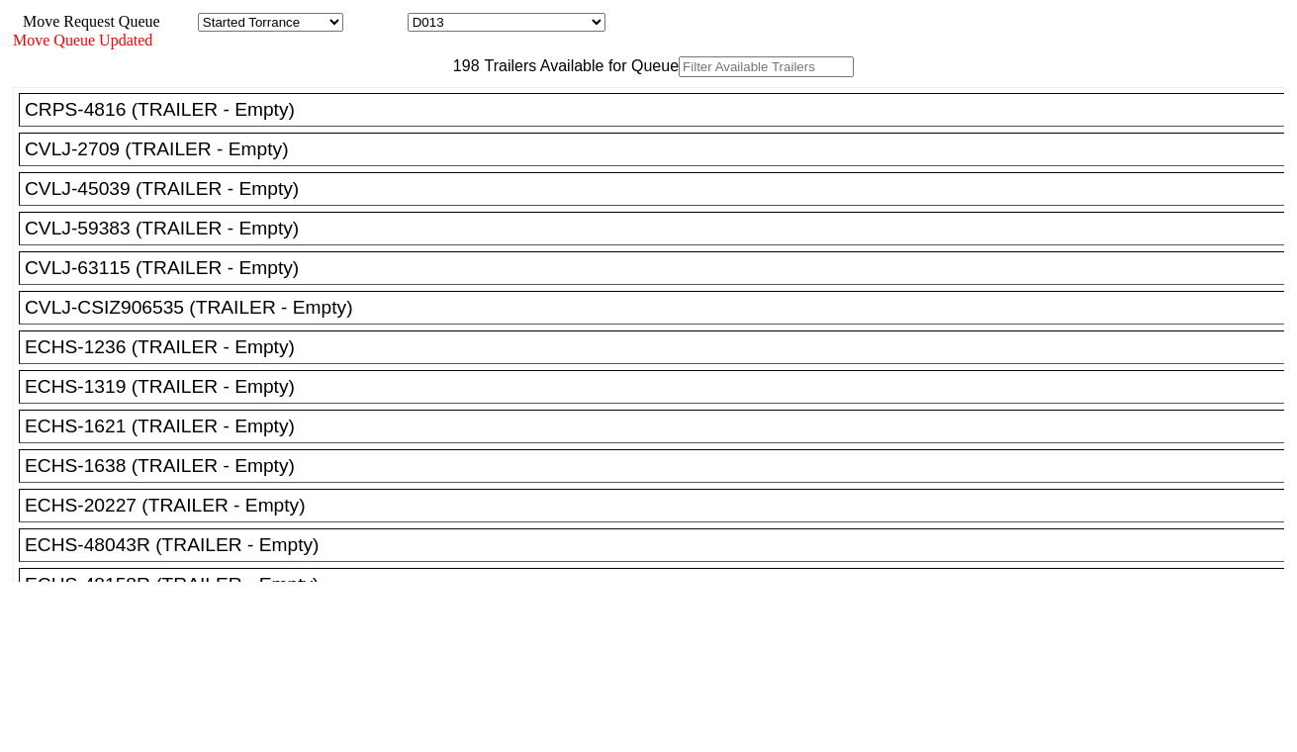
click at [679, 77] on input "text" at bounding box center [766, 66] width 175 height 21
paste input "SEKU6286976"
click at [679, 77] on input "SEKU6286976" at bounding box center [766, 66] width 175 height 21
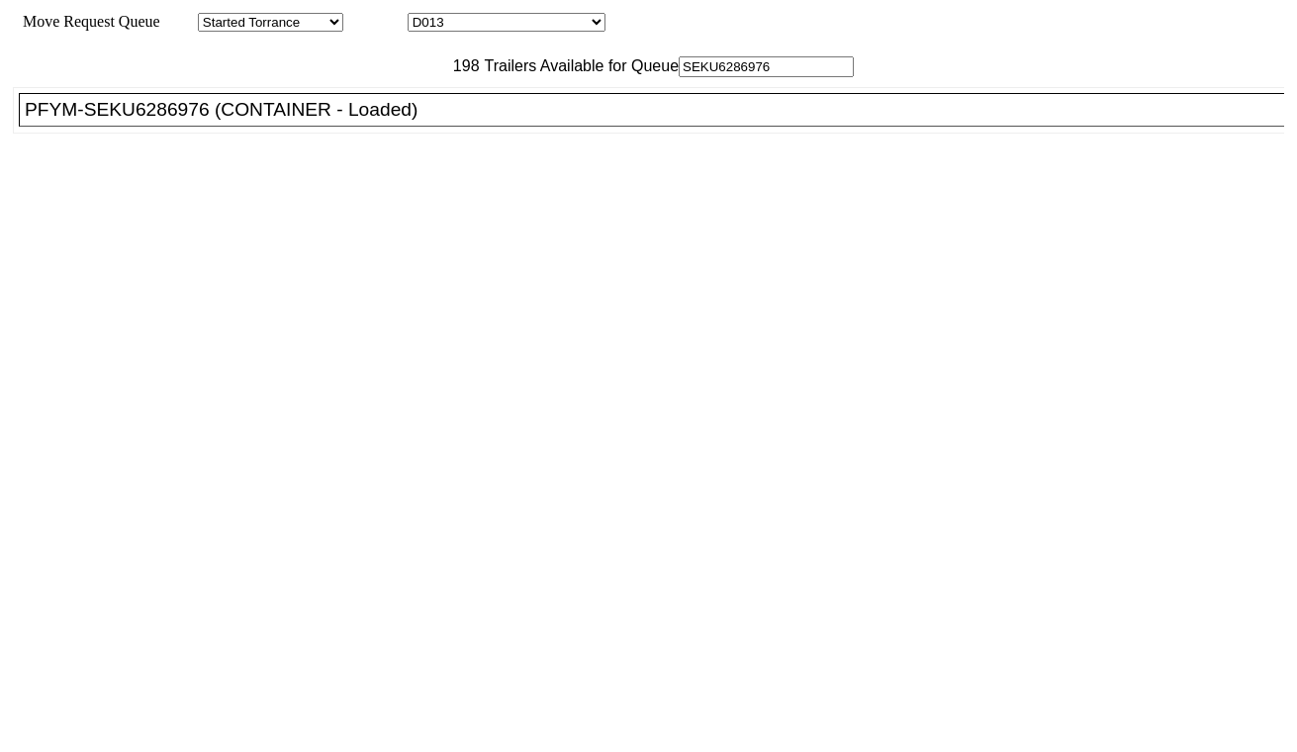
paste input "SEKU6286976"
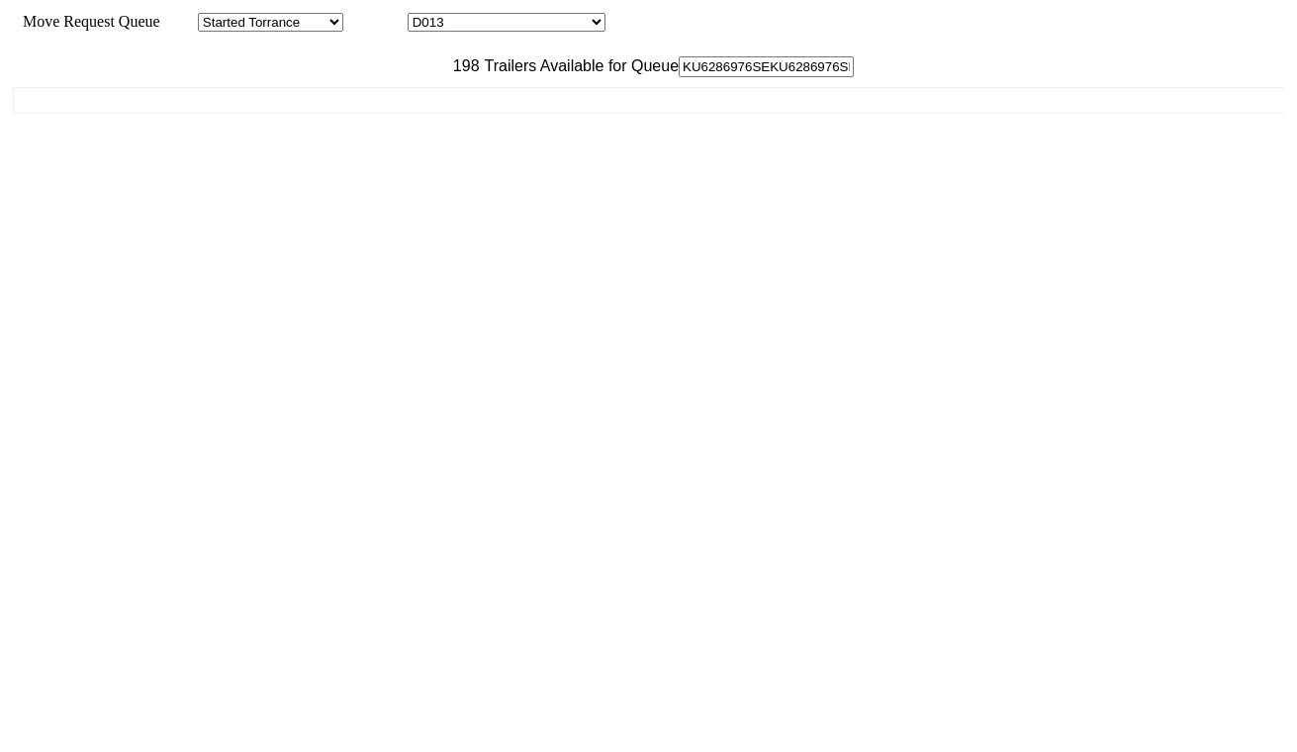
scroll to position [0, 196]
click at [679, 77] on input "SEKU6286976SEKU6286976SEKU6286976SEKU6286976" at bounding box center [766, 66] width 175 height 21
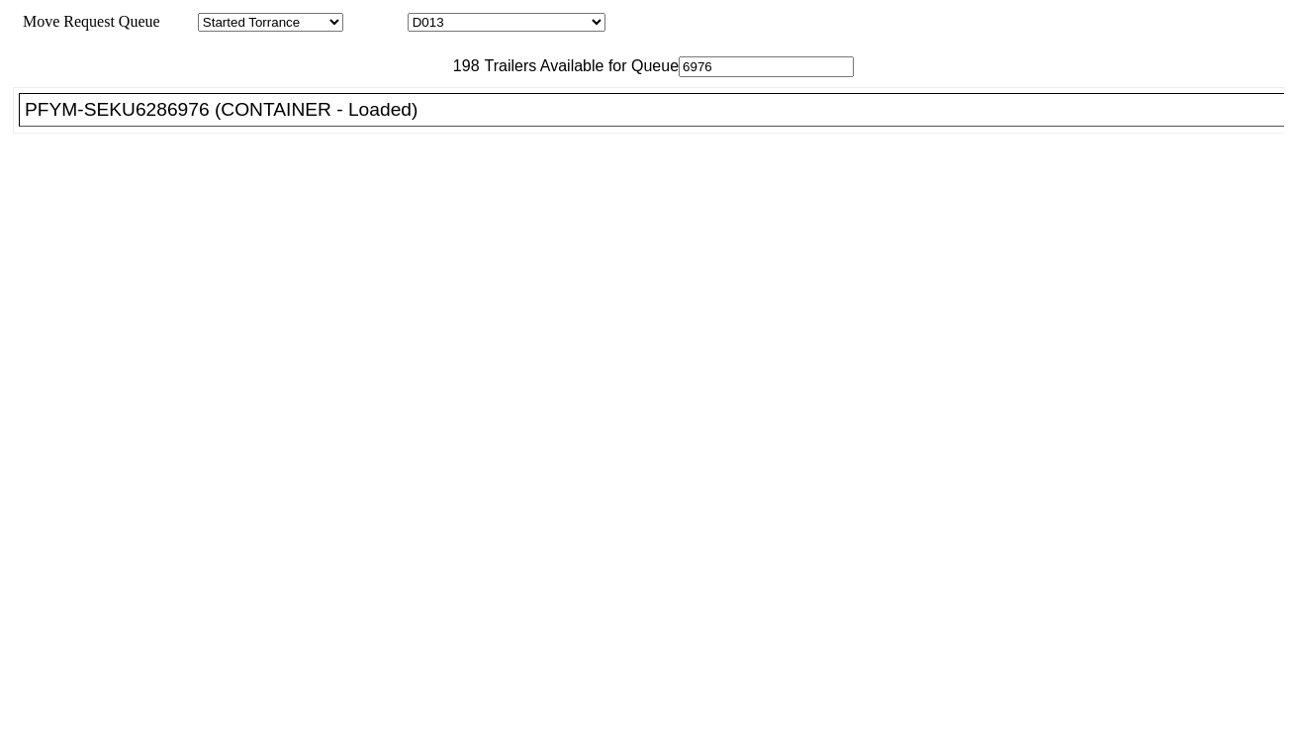
type input "6976"
click at [342, 121] on div "PFYM-SEKU6286976 (CONTAINER - Loaded)" at bounding box center [660, 110] width 1271 height 22
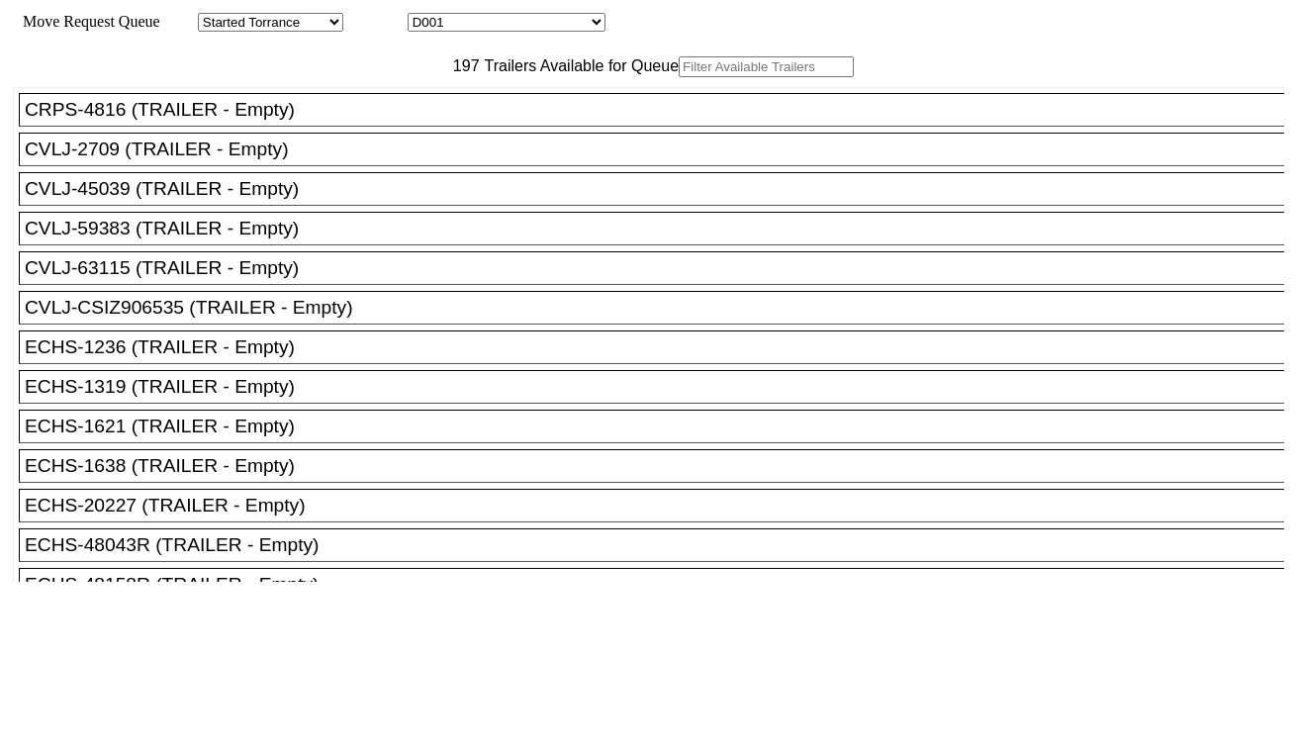
click at [534, 22] on select "D001 D002 D003 D004 D005 D006 D007 D008 D009 D010 D011 D012 D013 D014 D015 D016…" at bounding box center [507, 22] width 198 height 19
select select "3261"
click at [425, 16] on select "D001 D002 D003 D004 D005 D006 D007 D008 D009 D010 D011 D012 D013 D014 D015 D016…" at bounding box center [507, 22] width 198 height 19
click at [679, 77] on input "text" at bounding box center [766, 66] width 175 height 21
paste input "HLBU2909765"
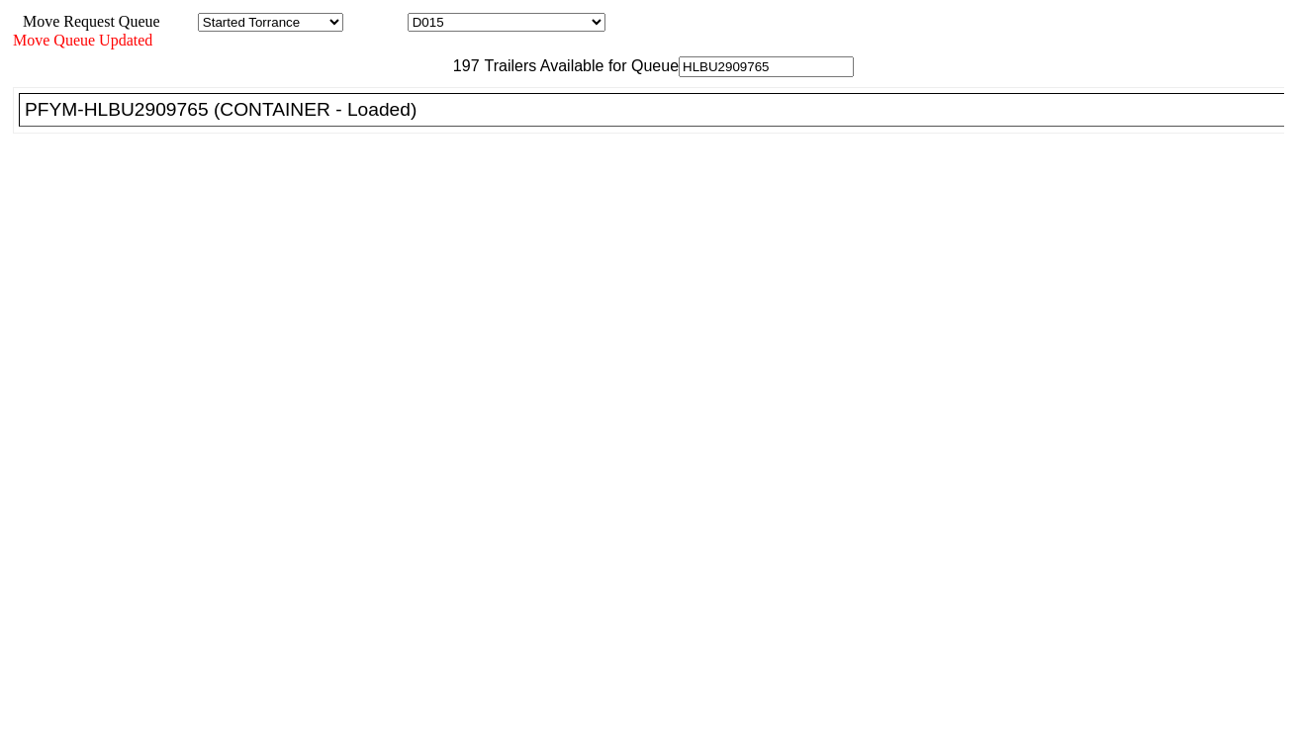
type input "HLBU2909765"
click at [410, 121] on div "PFYM-HLBU2909765 (CONTAINER - Loaded)" at bounding box center [660, 110] width 1271 height 22
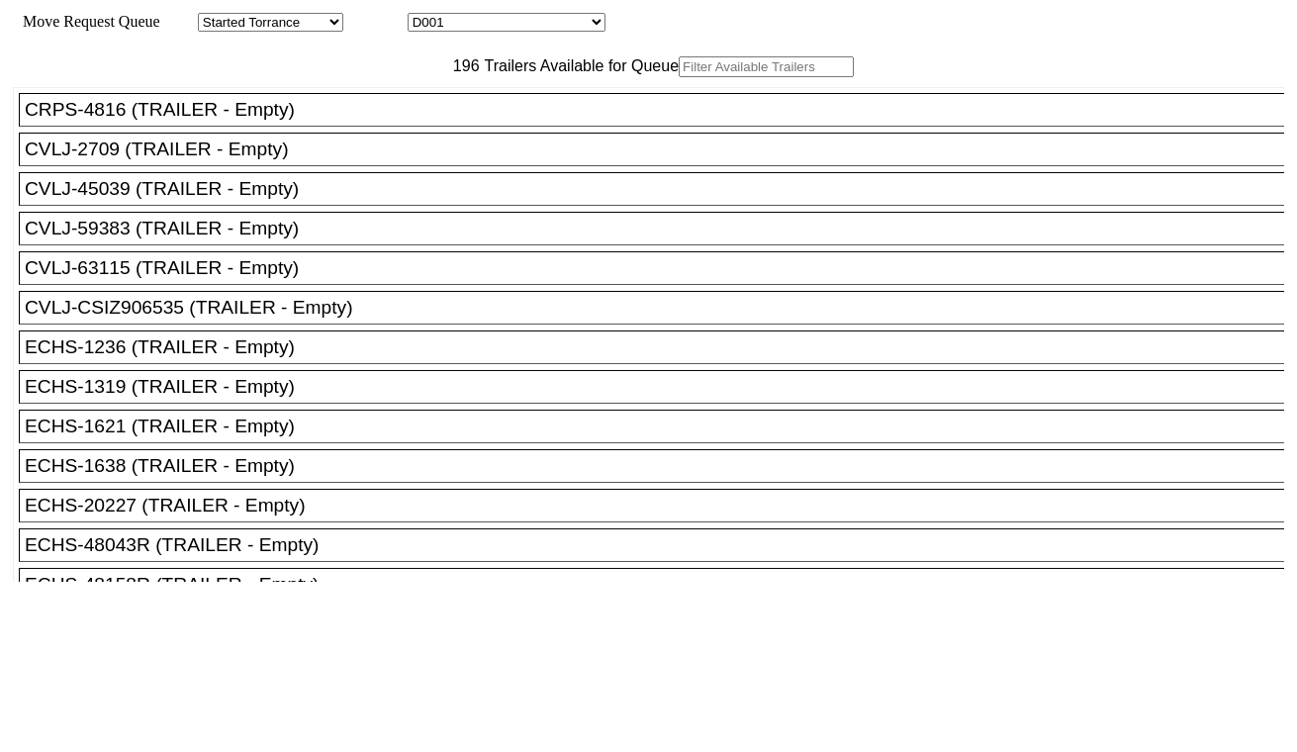
click at [472, 20] on select "D001 D002 D003 D004 D005 D006 D007 D008 D009 D010 D011 D012 D013 D014 D015 D016…" at bounding box center [507, 22] width 198 height 19
select select "3262"
click at [425, 16] on select "D001 D002 D003 D004 D005 D006 D007 D008 D009 D010 D011 D012 D013 D014 D015 D016…" at bounding box center [507, 22] width 198 height 19
click at [679, 77] on input "text" at bounding box center [766, 66] width 175 height 21
paste input "UETU6358550"
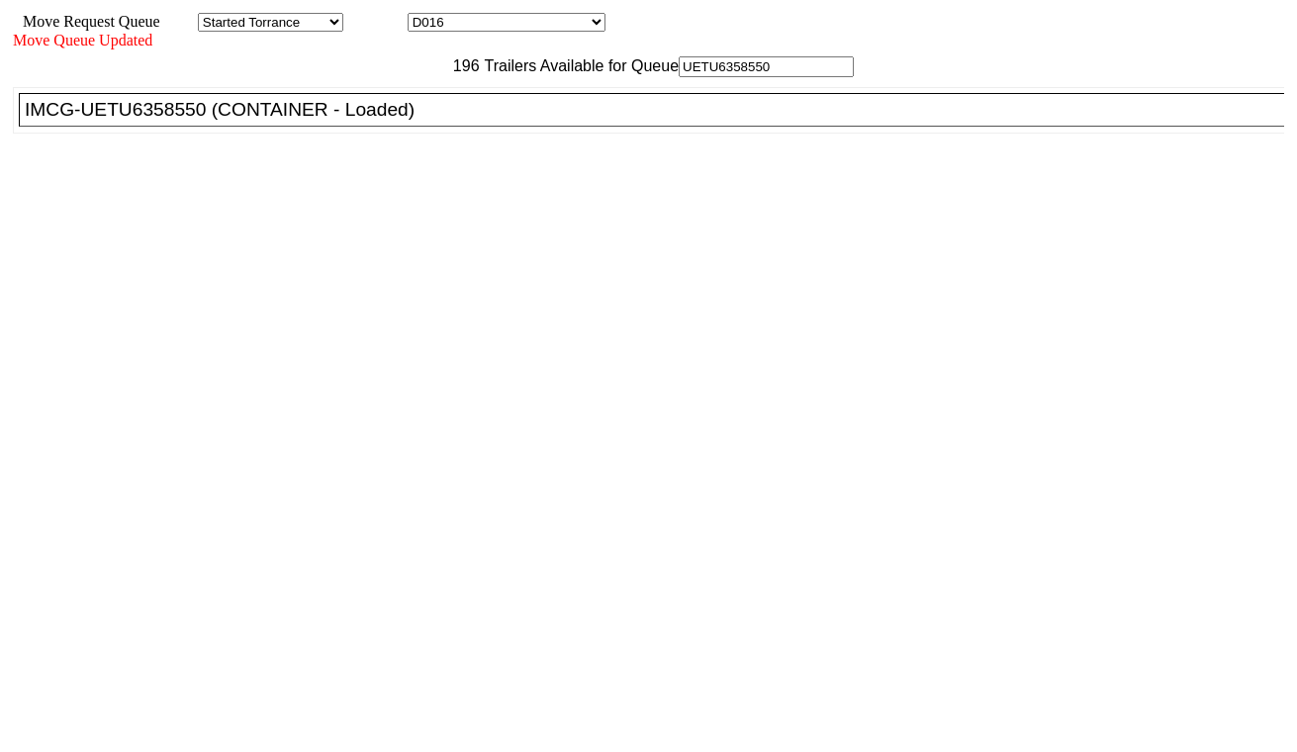
type input "UETU6358550"
click at [364, 121] on div "IMCG-UETU6358550 (CONTAINER - Loaded)" at bounding box center [660, 110] width 1271 height 22
